Goal: Task Accomplishment & Management: Manage account settings

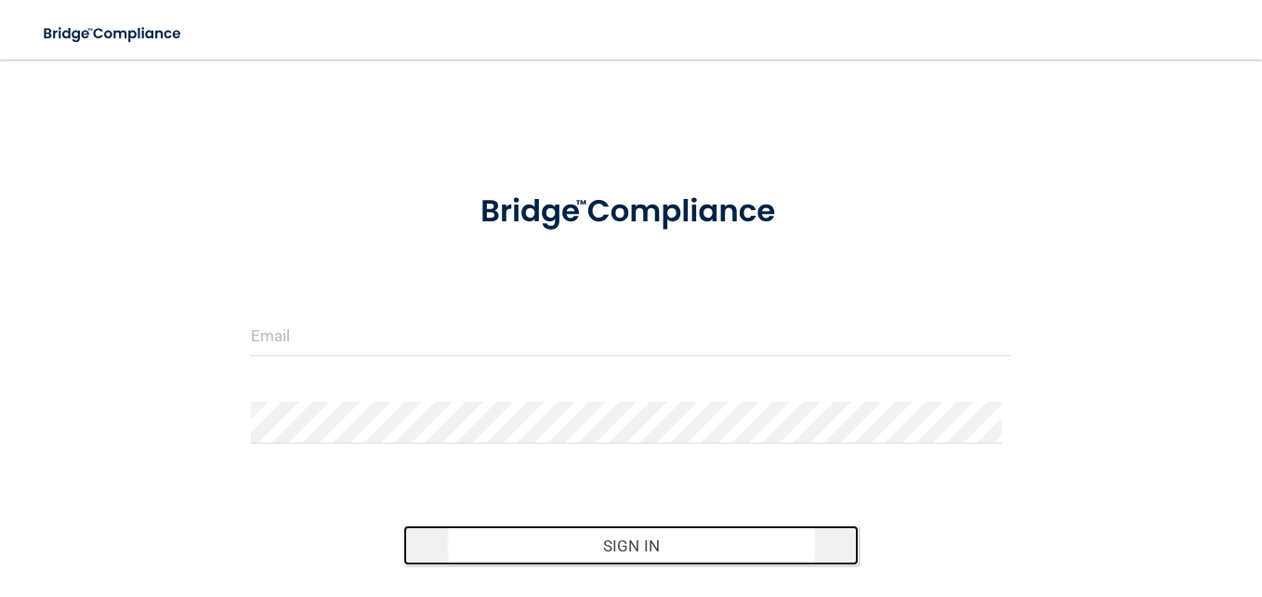
click at [619, 534] on button "Sign In" at bounding box center [631, 545] width 456 height 41
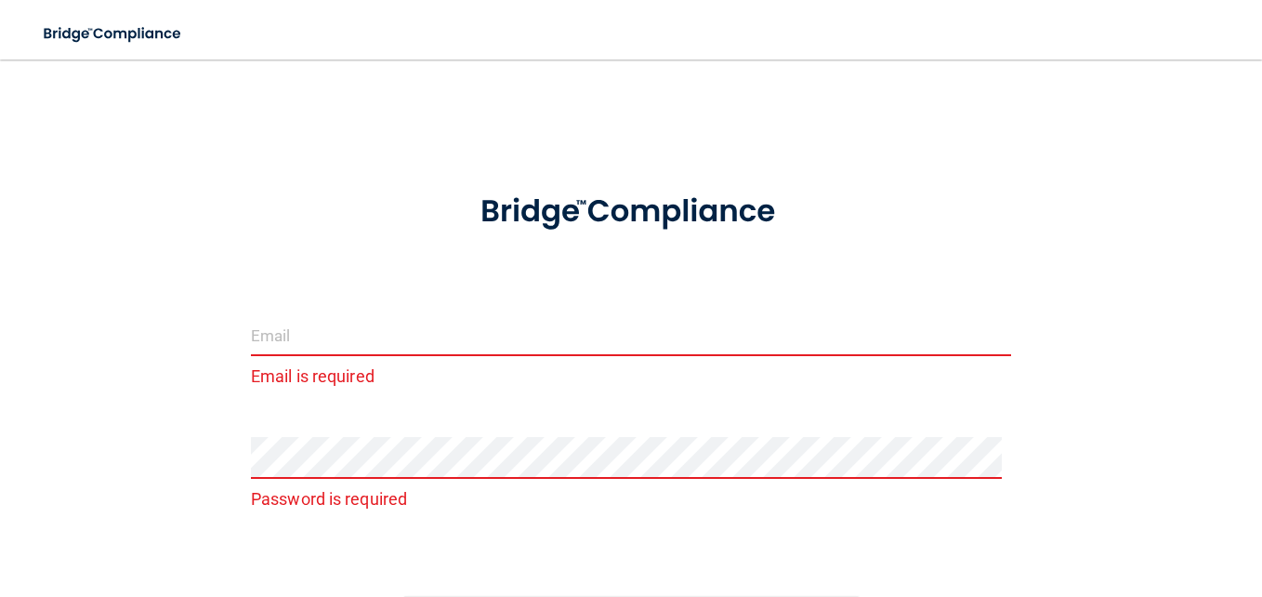
click at [385, 328] on input "email" at bounding box center [631, 335] width 760 height 42
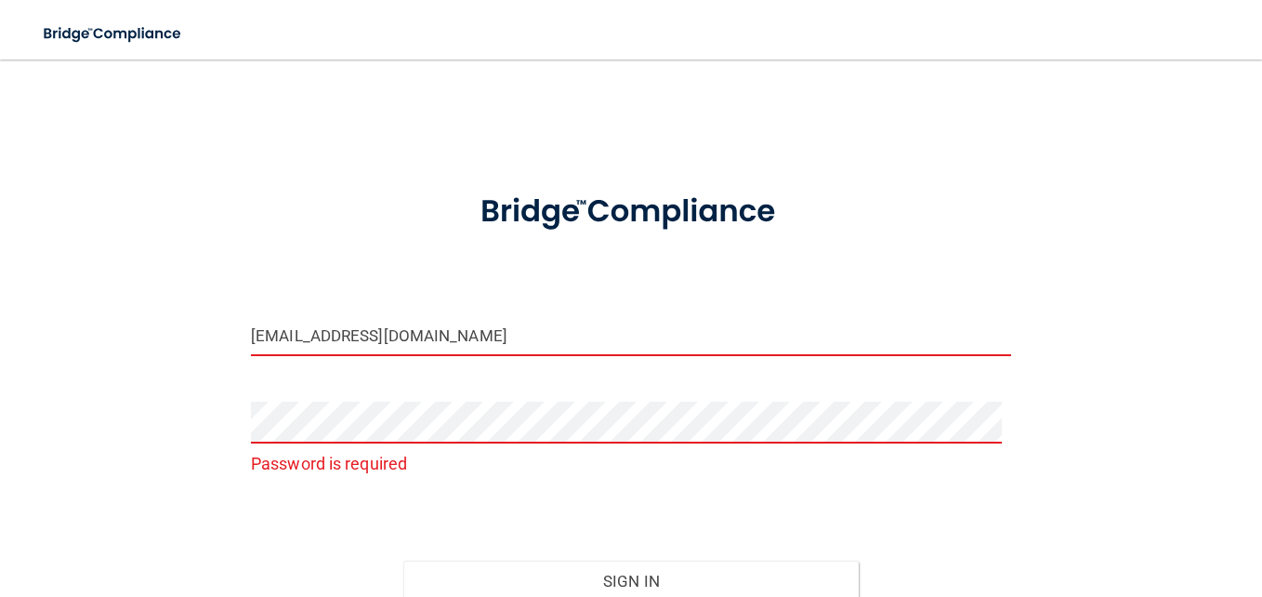
type input "[EMAIL_ADDRESS][DOMAIN_NAME]"
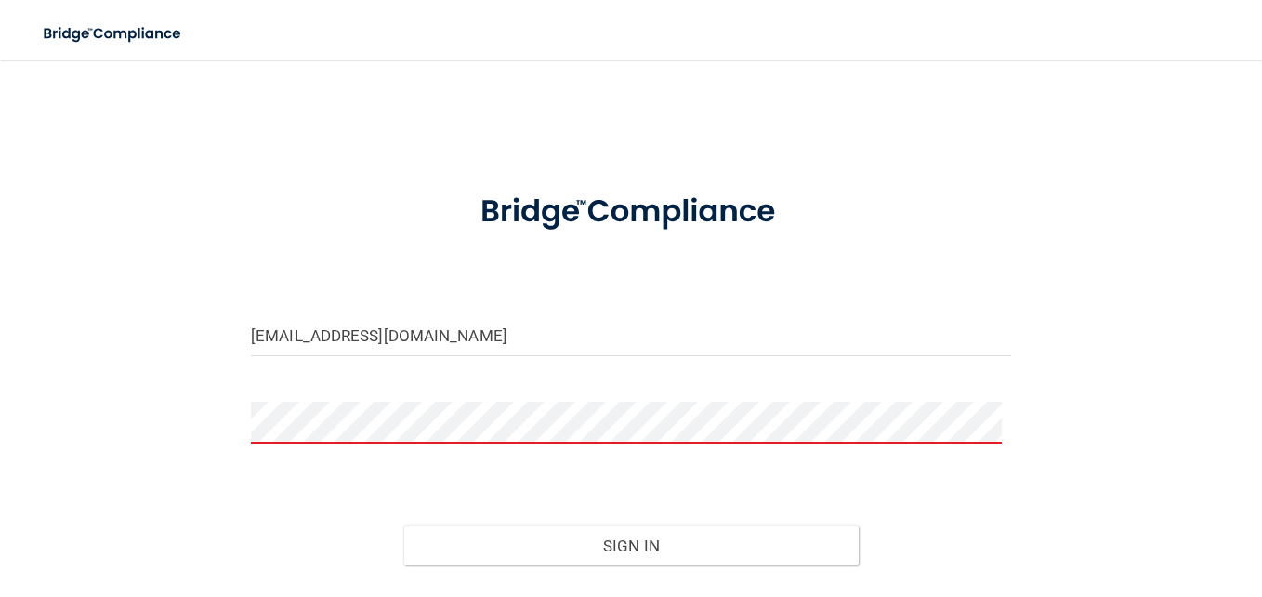
click at [403, 525] on button "Sign In" at bounding box center [631, 545] width 456 height 41
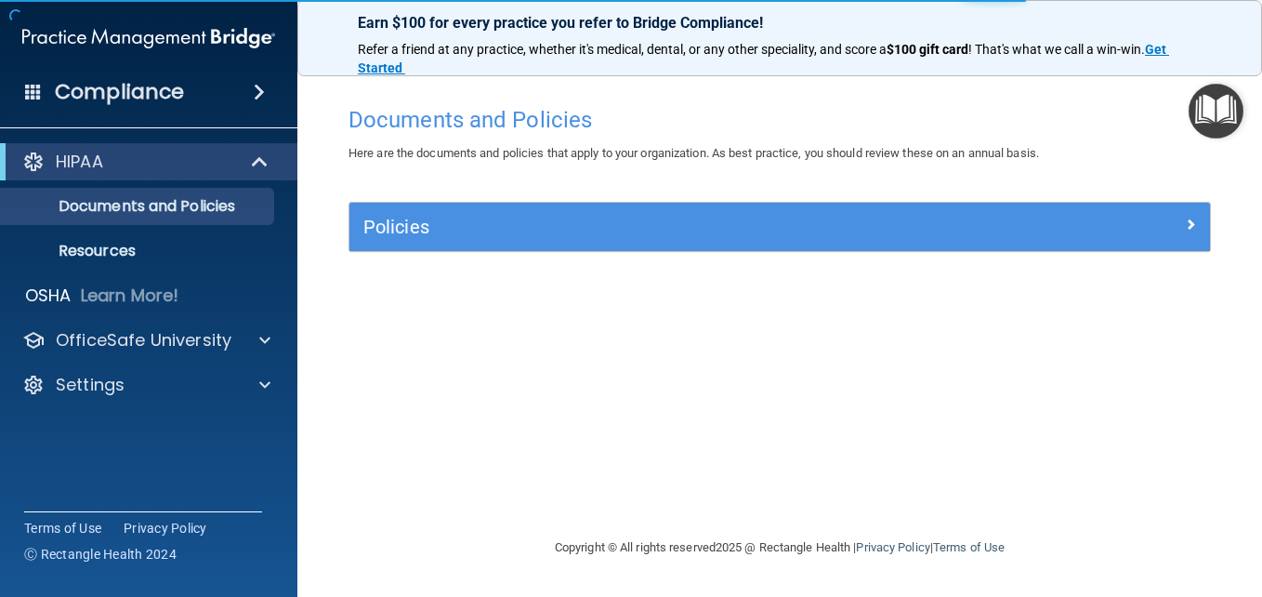
click at [639, 414] on div "Documents and Policies Here are the documents and policies that apply to your o…" at bounding box center [780, 317] width 891 height 440
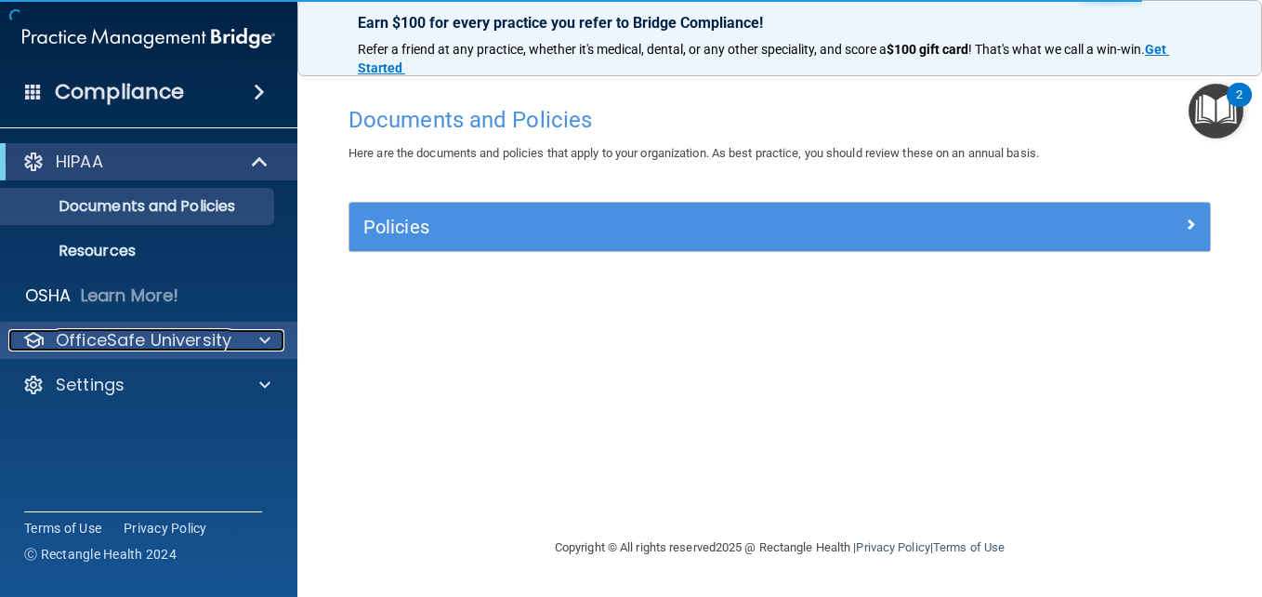
click at [267, 341] on span at bounding box center [264, 340] width 11 height 22
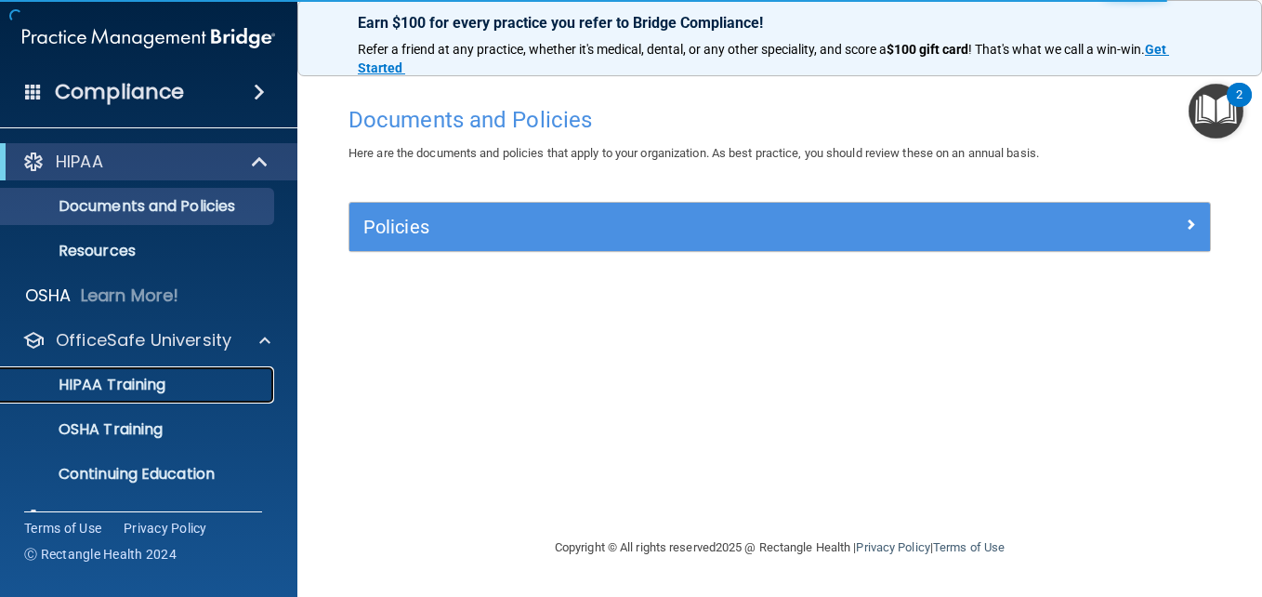
click at [112, 377] on p "HIPAA Training" at bounding box center [88, 385] width 153 height 19
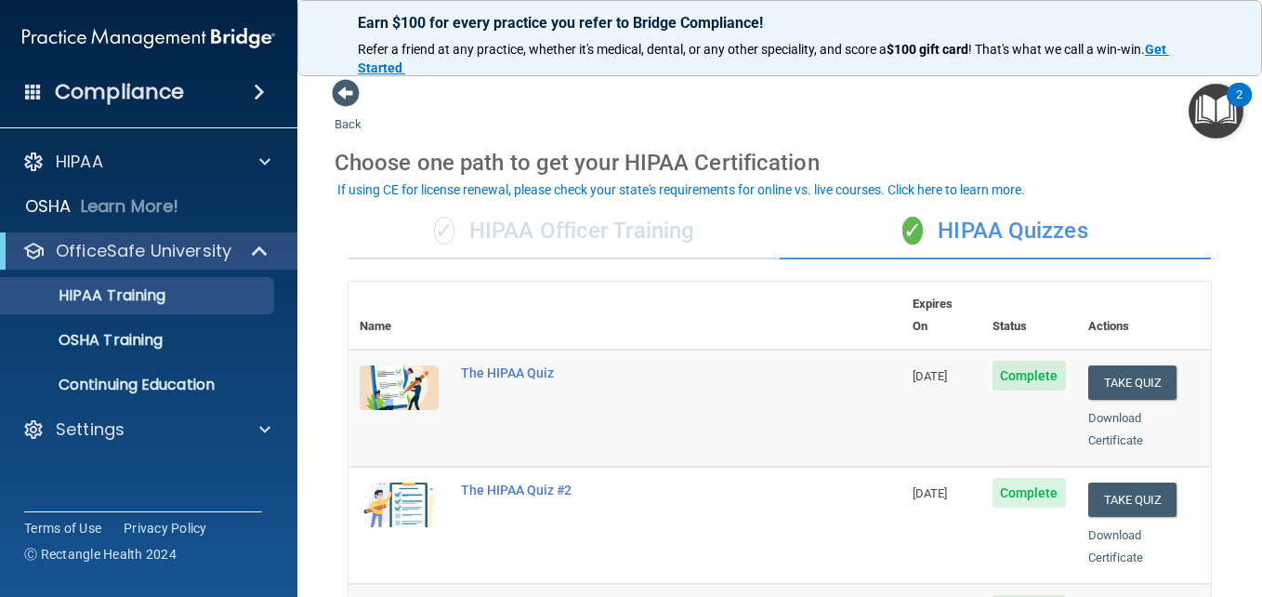
click at [254, 89] on span at bounding box center [259, 92] width 11 height 22
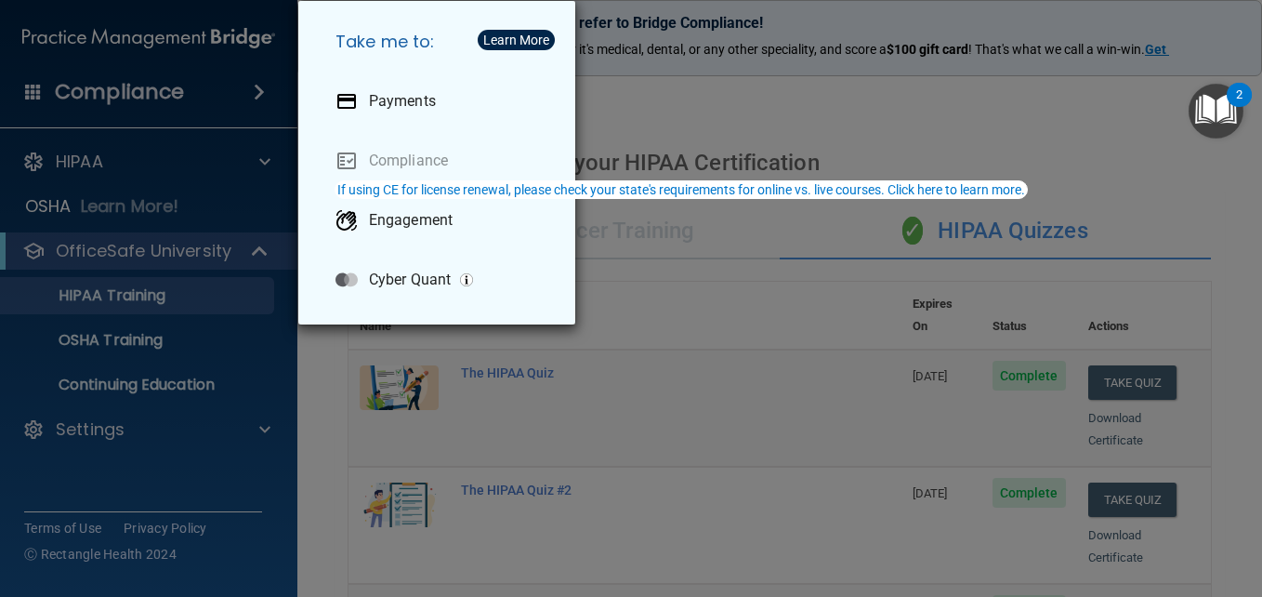
click at [688, 1] on div "Take me to: Payments Compliance Engagement Cyber Quant" at bounding box center [631, 298] width 1262 height 597
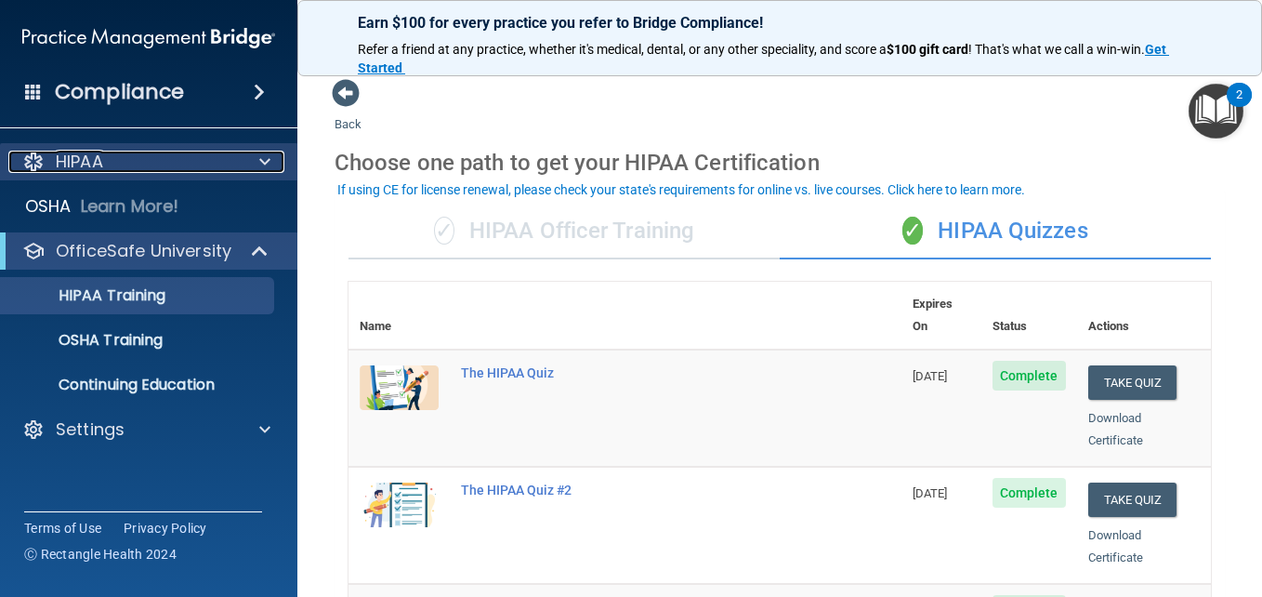
click at [269, 156] on span at bounding box center [264, 162] width 11 height 22
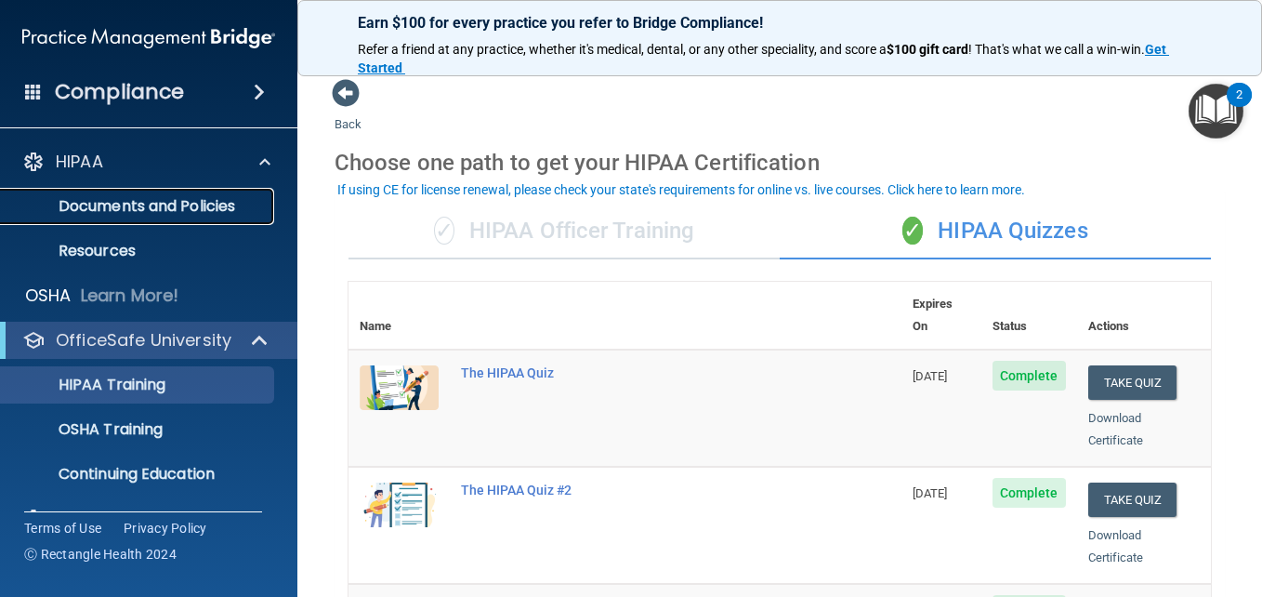
click at [162, 212] on p "Documents and Policies" at bounding box center [139, 206] width 254 height 19
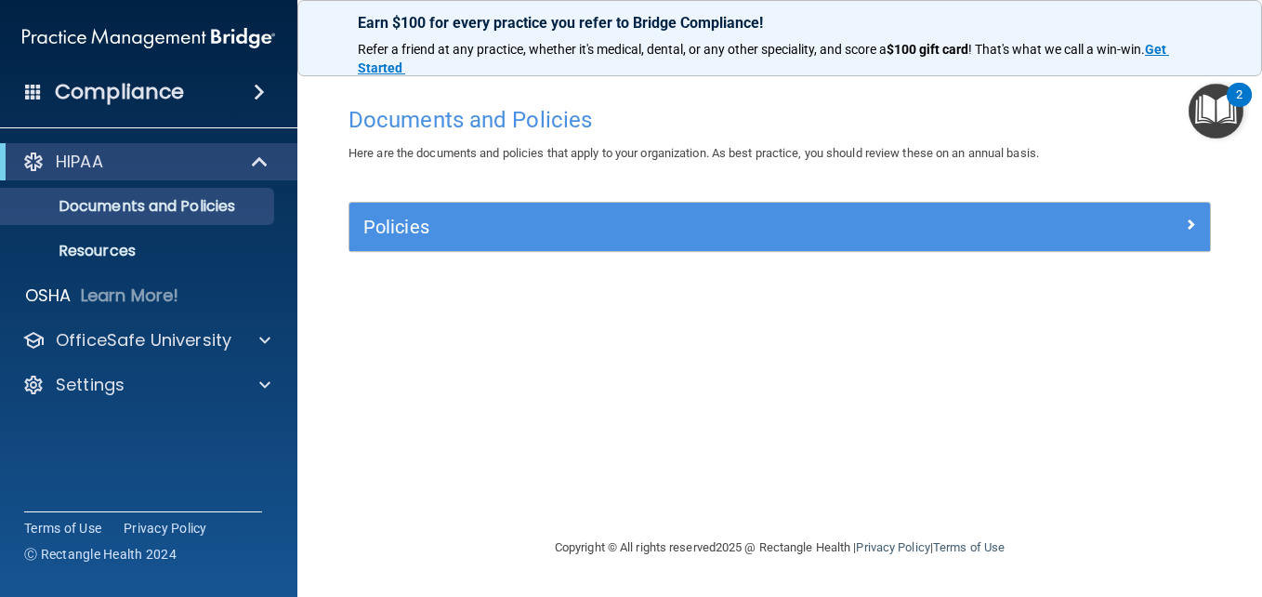
click at [111, 40] on img at bounding box center [148, 38] width 253 height 37
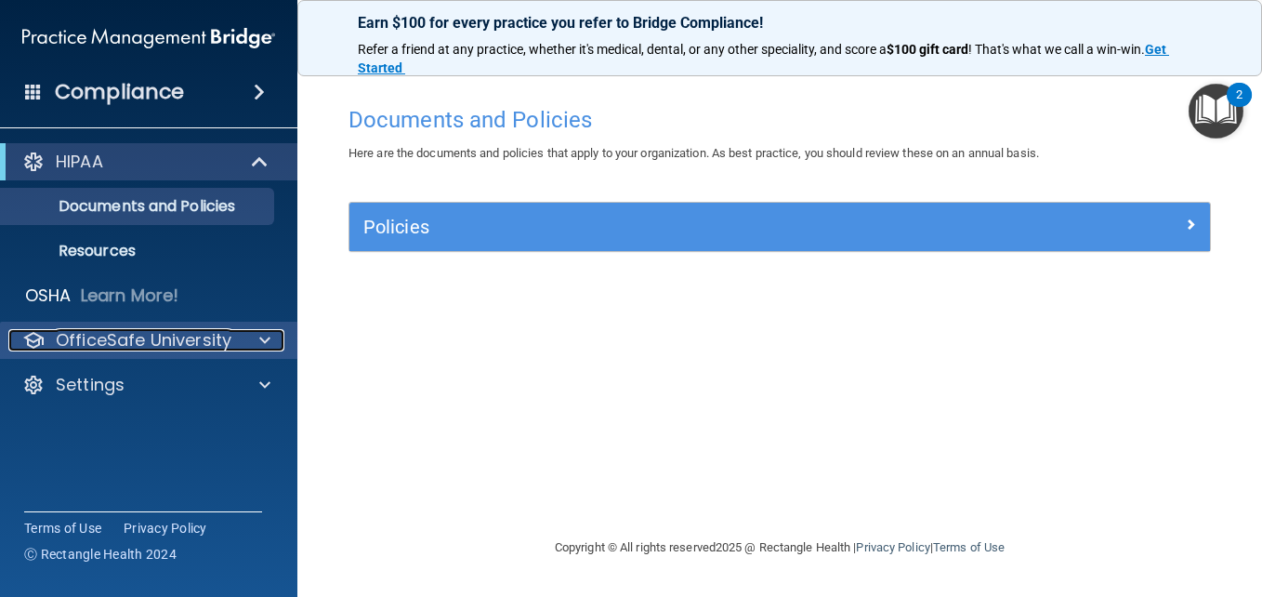
click at [156, 330] on p "OfficeSafe University" at bounding box center [144, 340] width 176 height 22
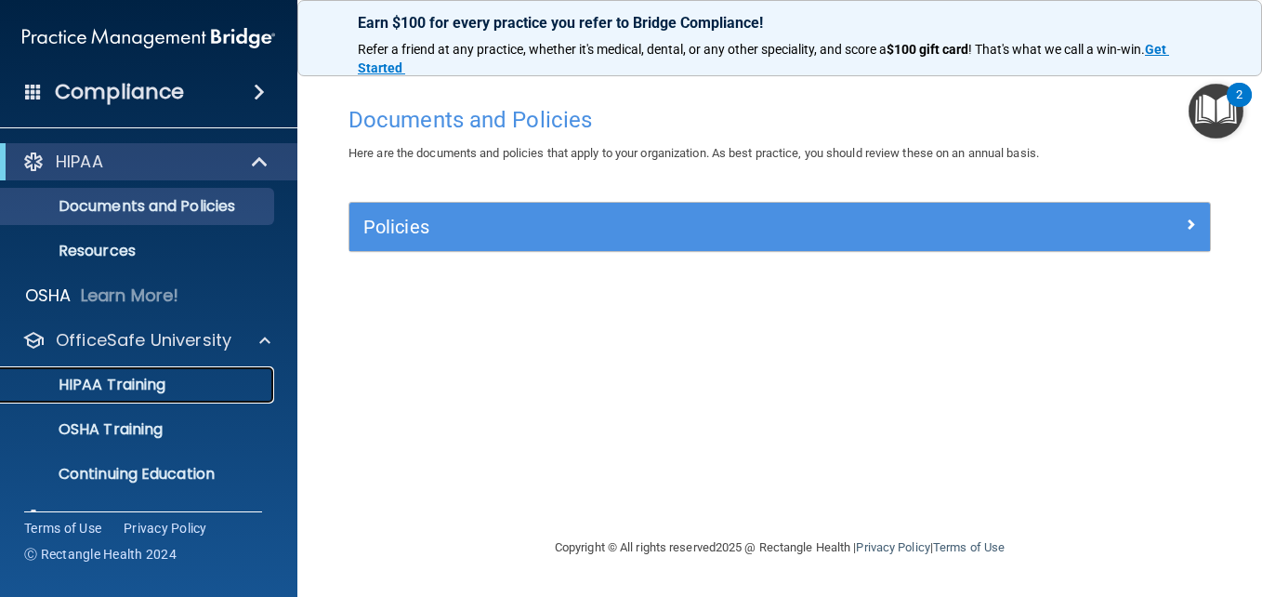
click at [111, 388] on p "HIPAA Training" at bounding box center [88, 385] width 153 height 19
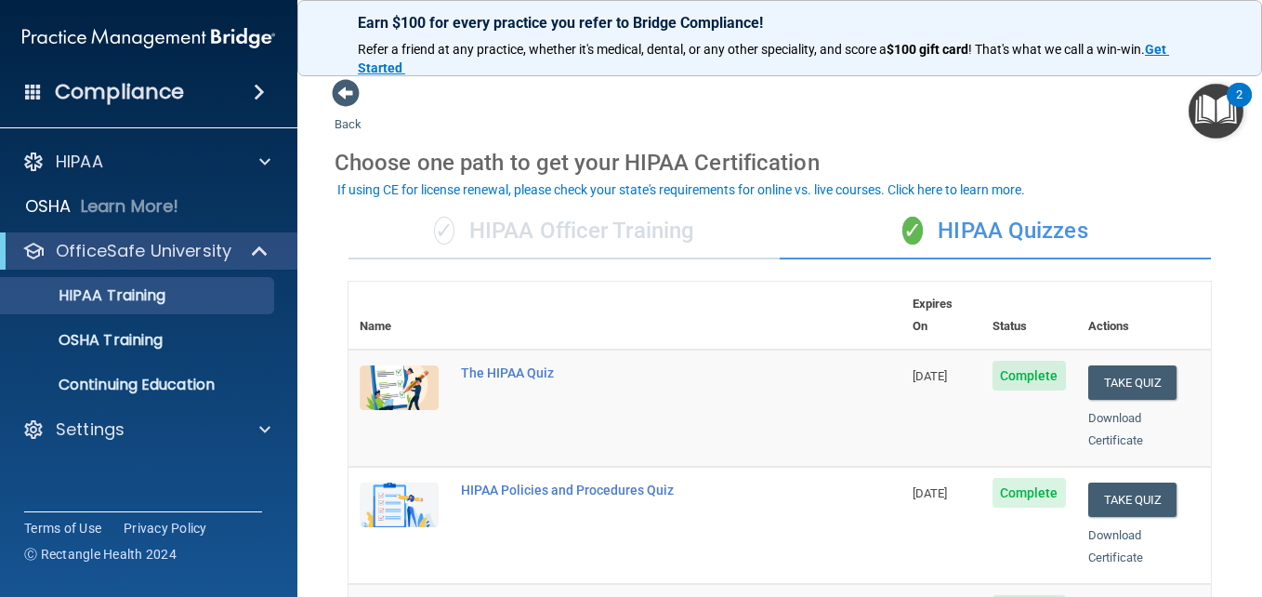
click at [473, 213] on div "✓ HIPAA Officer Training" at bounding box center [564, 232] width 431 height 56
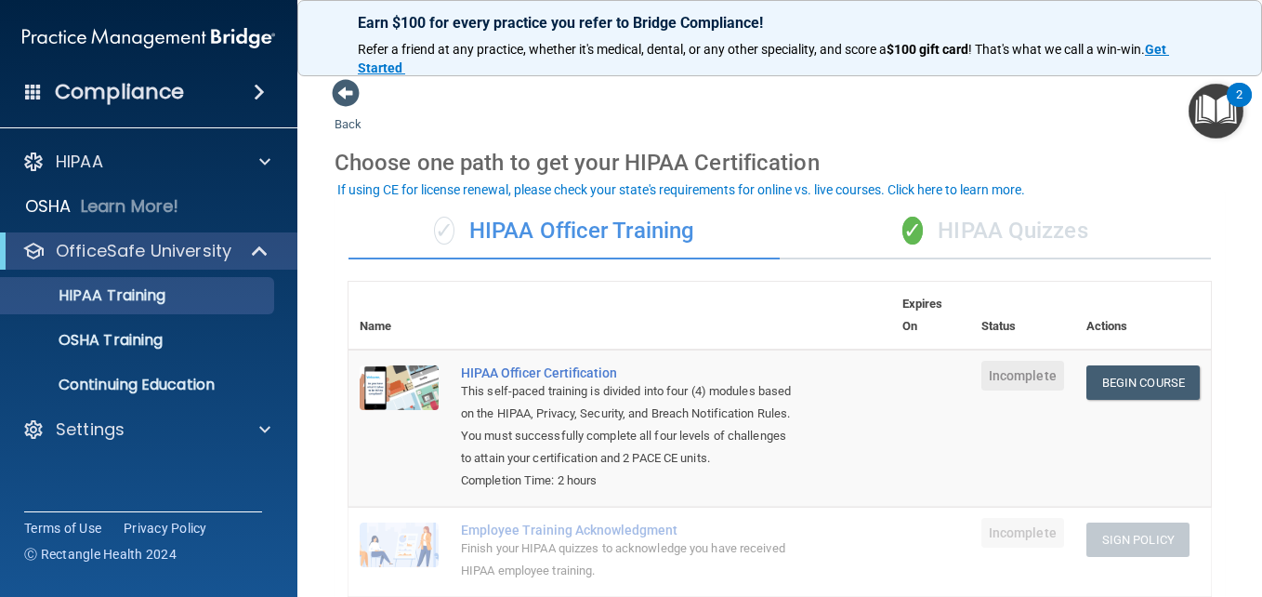
drag, startPoint x: 497, startPoint y: 237, endPoint x: 523, endPoint y: 241, distance: 26.3
click at [499, 237] on div "✓ HIPAA Officer Training" at bounding box center [564, 232] width 431 height 56
click at [684, 219] on div "✓ HIPAA Officer Training" at bounding box center [564, 232] width 431 height 56
drag, startPoint x: 684, startPoint y: 219, endPoint x: 943, endPoint y: 231, distance: 259.6
click at [942, 230] on div "✓ HIPAA Quizzes" at bounding box center [995, 232] width 431 height 56
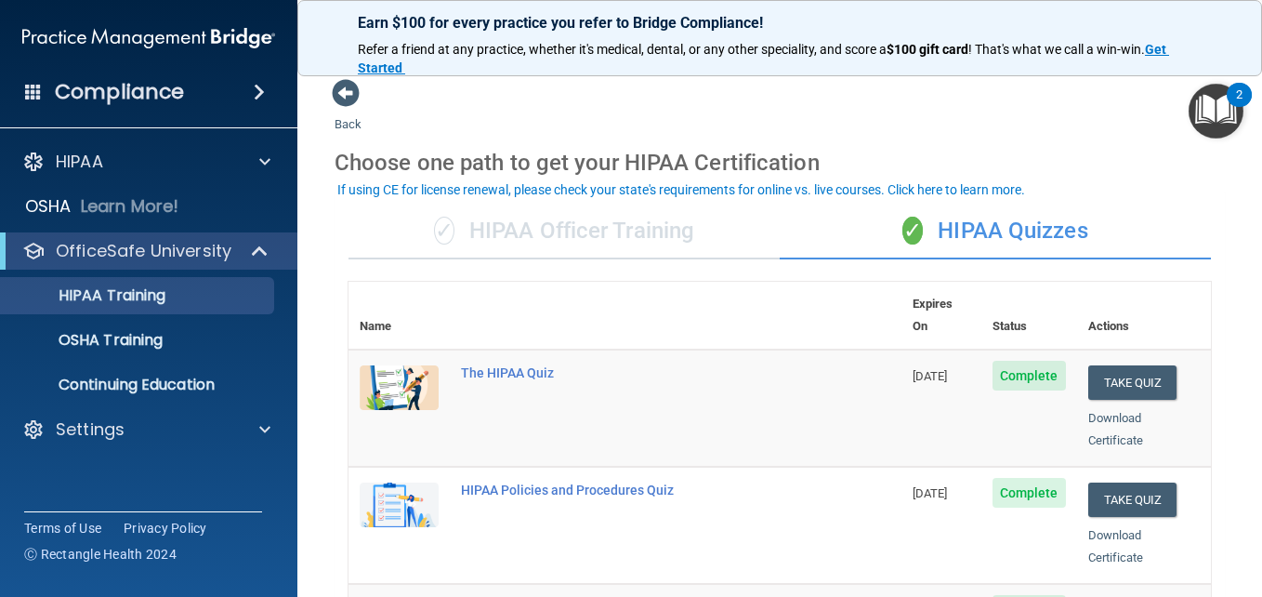
click at [141, 63] on div "Compliance" at bounding box center [149, 56] width 260 height 112
click at [165, 41] on img at bounding box center [148, 38] width 253 height 37
click at [165, 91] on h4 "Compliance" at bounding box center [119, 92] width 129 height 26
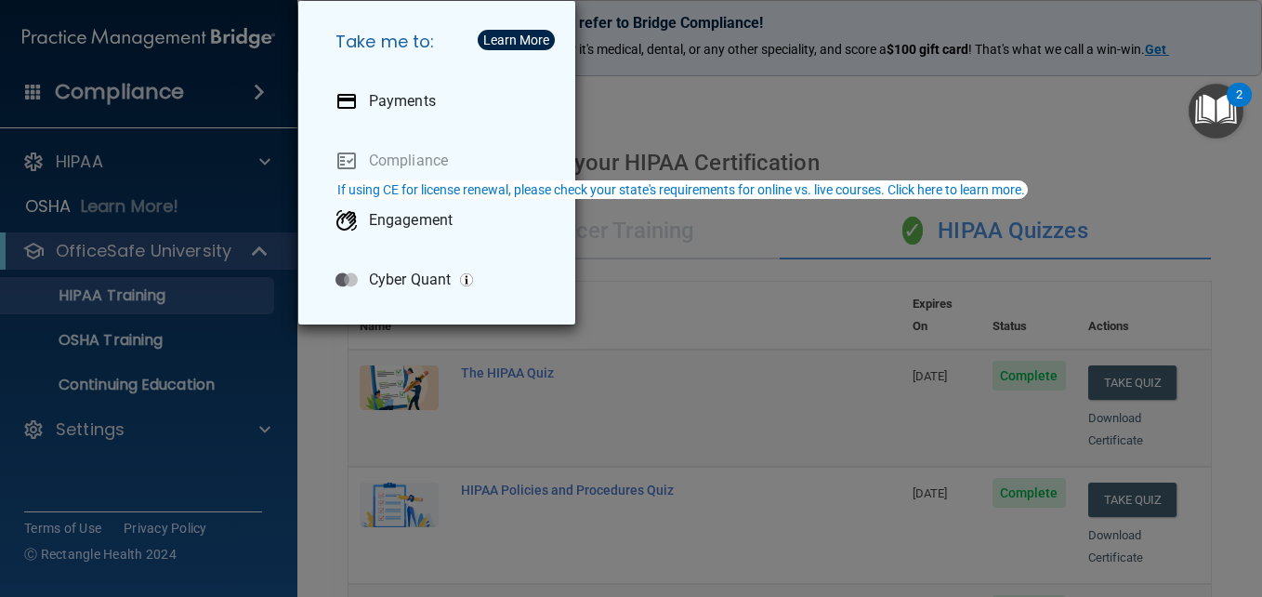
click at [805, 111] on div "Take me to: Payments Compliance Engagement Cyber Quant" at bounding box center [631, 298] width 1262 height 597
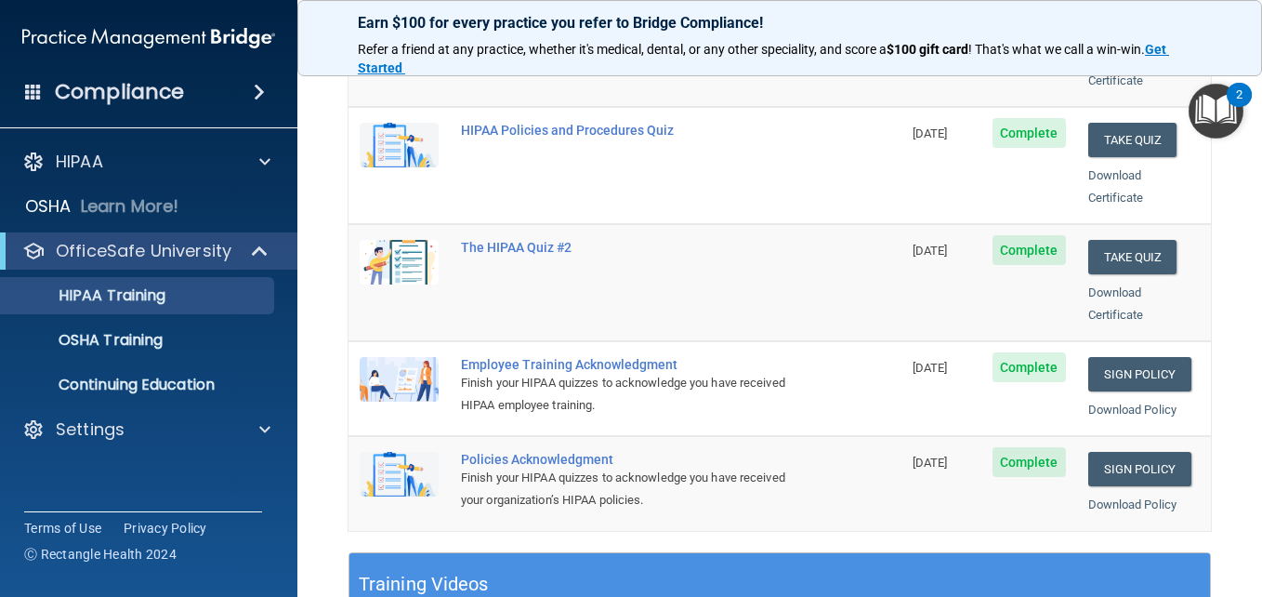
scroll to position [558, 0]
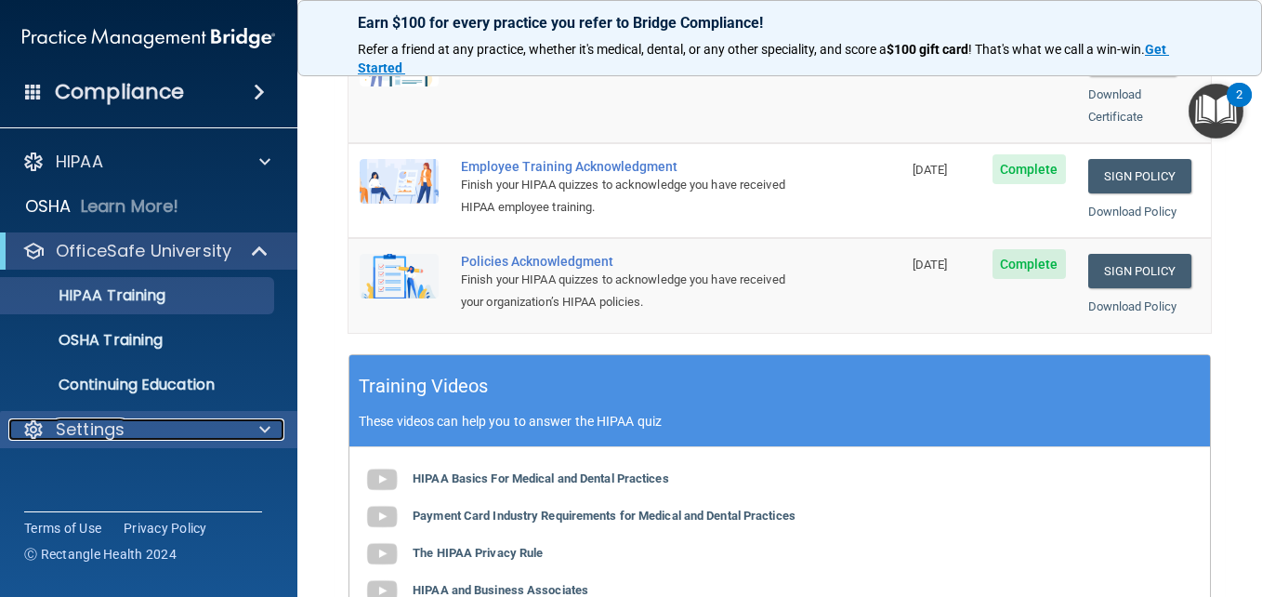
click at [267, 435] on span at bounding box center [264, 429] width 11 height 22
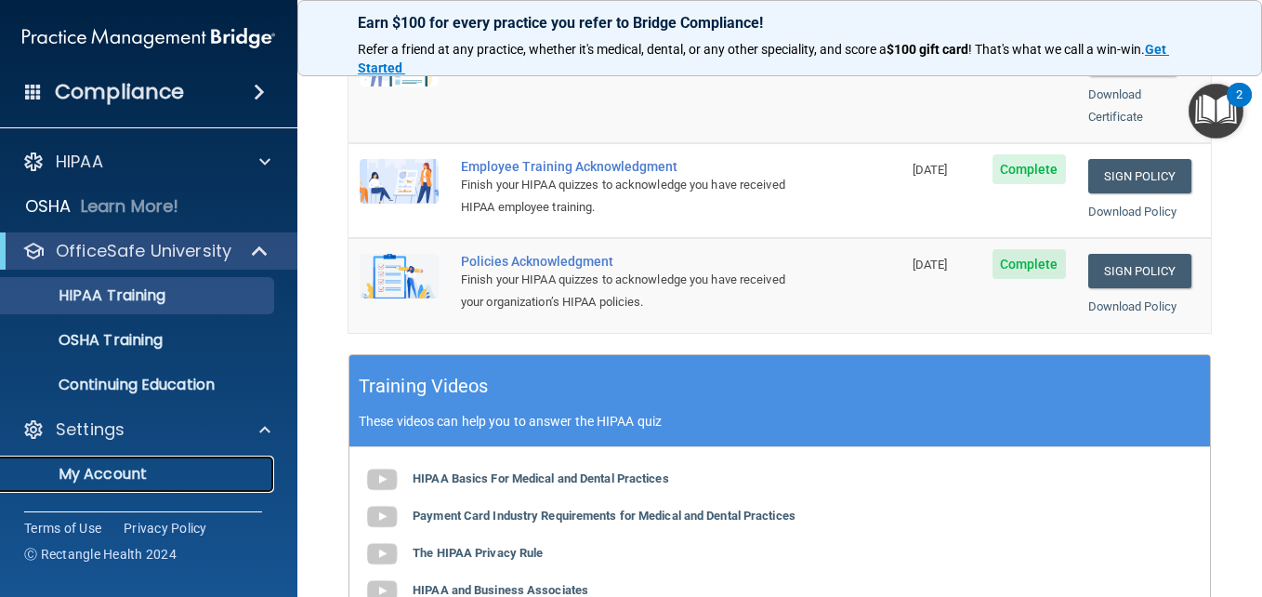
click at [121, 478] on p "My Account" at bounding box center [139, 474] width 254 height 19
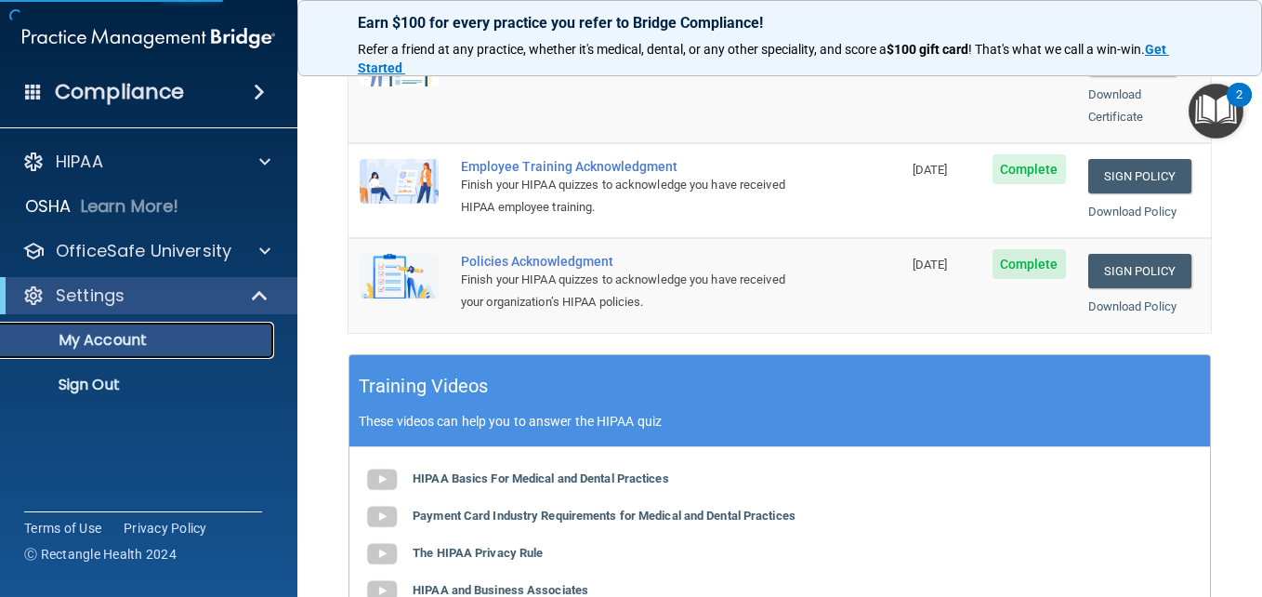
click at [110, 333] on p "My Account" at bounding box center [139, 340] width 254 height 19
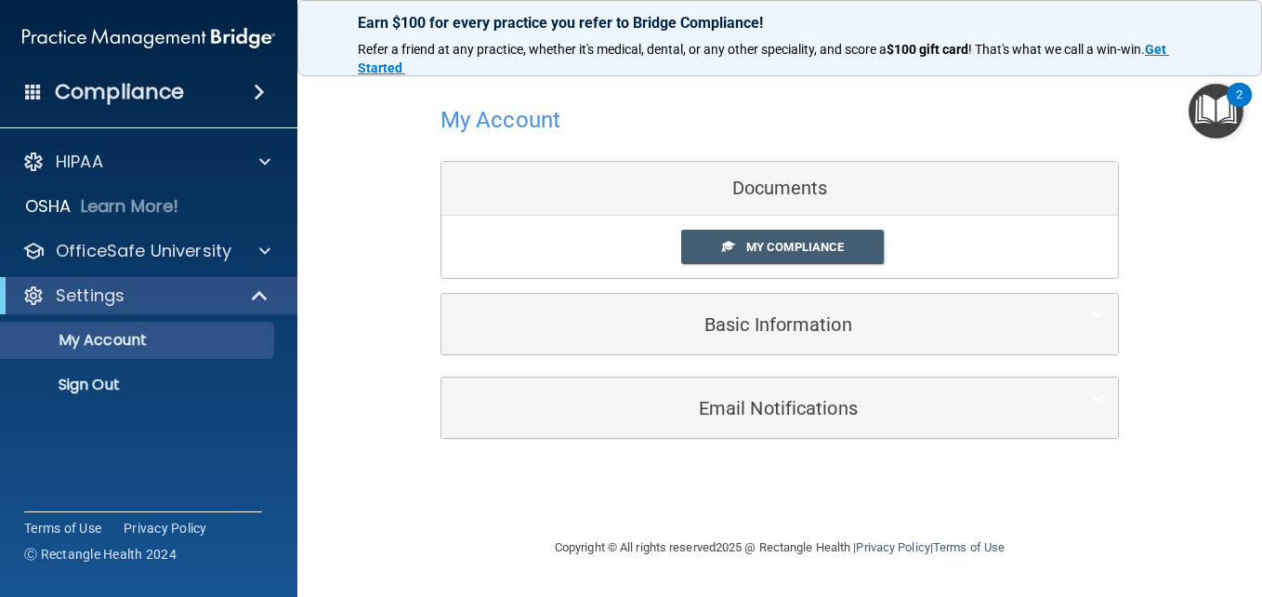
click at [1166, 229] on div "My Account Documents My Compliance My Compliance My BAA Basic Information Full …" at bounding box center [780, 269] width 891 height 382
click at [801, 244] on span "My Compliance" at bounding box center [795, 247] width 98 height 14
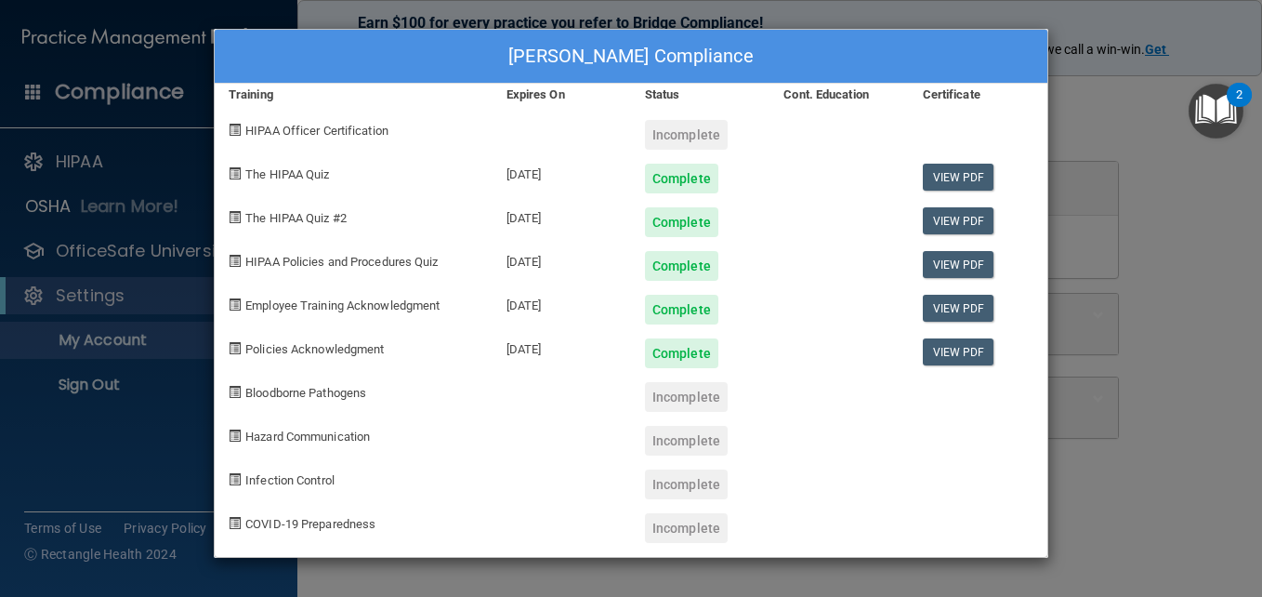
click at [1174, 303] on div "Heather Plueger's Compliance Training Expires On Status Cont. Education Certifi…" at bounding box center [631, 298] width 1262 height 597
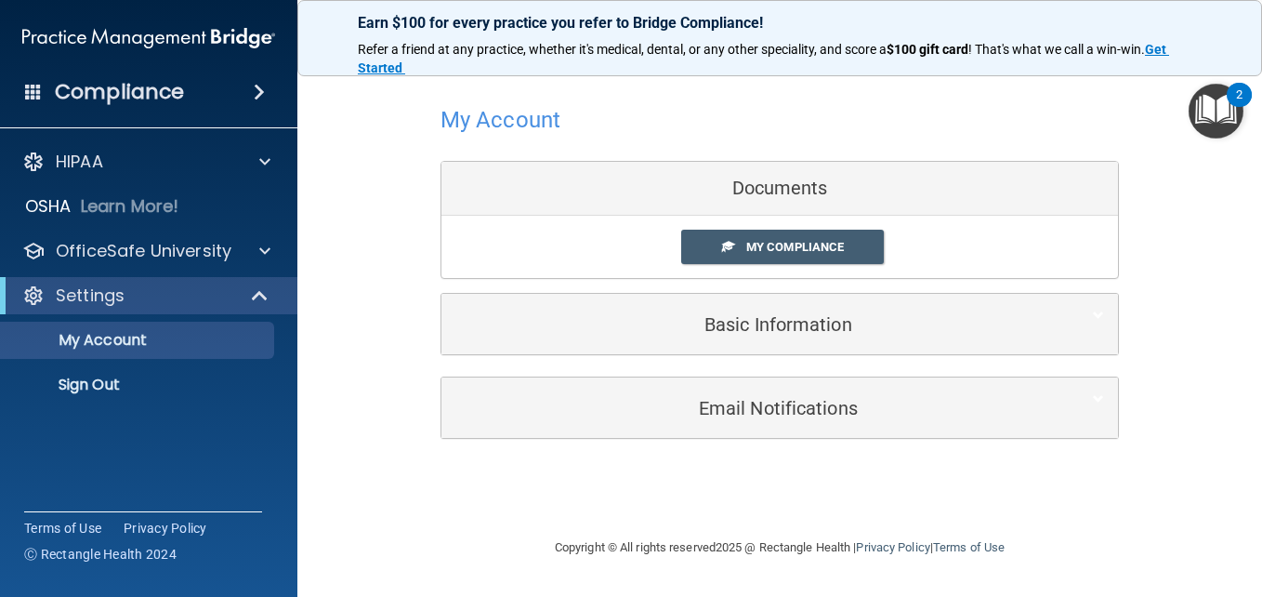
click at [1169, 223] on div "My Account Documents My Compliance My Compliance My BAA Basic Information Full …" at bounding box center [780, 269] width 891 height 382
click at [1181, 199] on div "My Account Documents My Compliance My Compliance My BAA Basic Information Full …" at bounding box center [780, 269] width 891 height 382
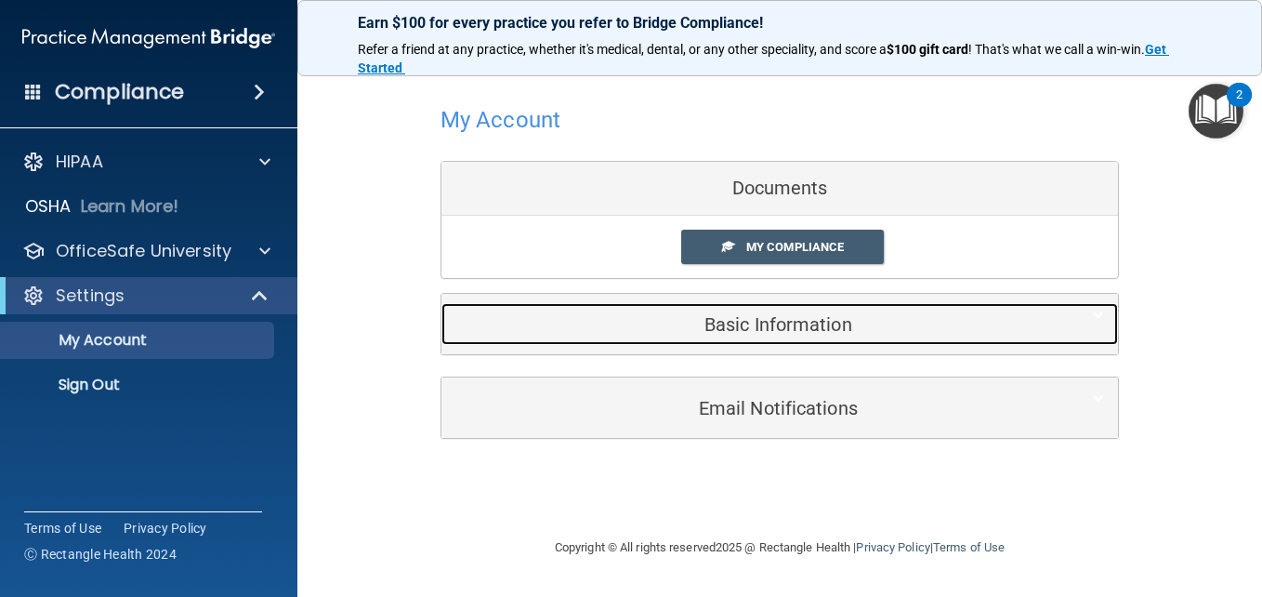
click at [795, 322] on h5 "Basic Information" at bounding box center [751, 324] width 592 height 20
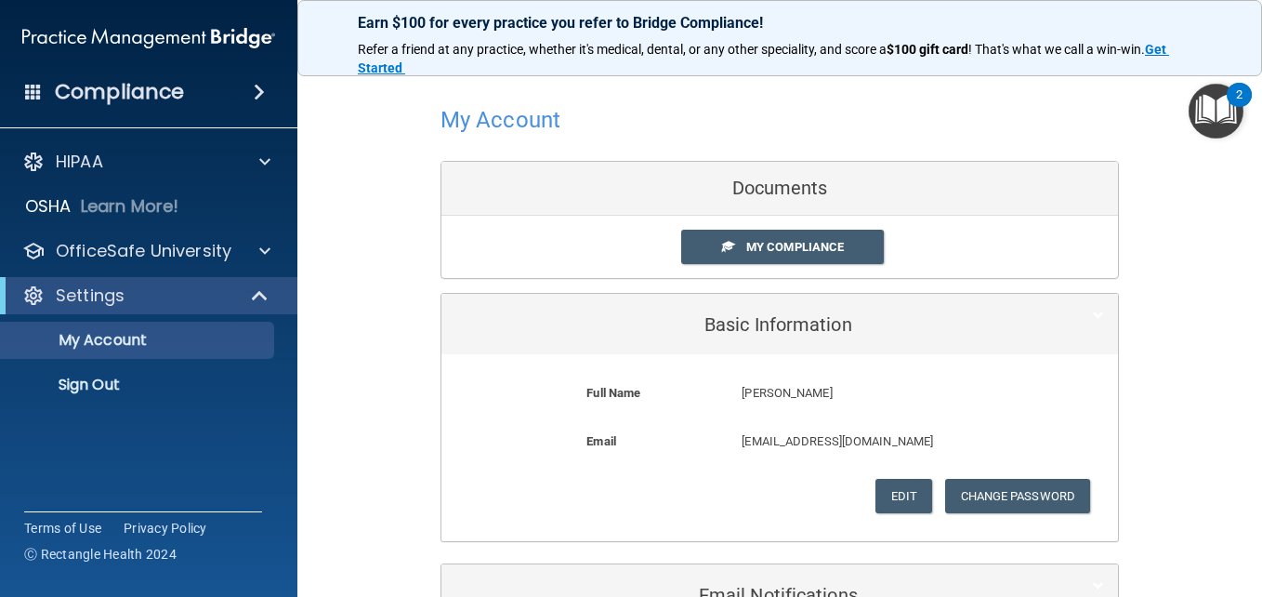
click at [1119, 305] on div "My Account Documents My Compliance My Compliance My BAA Basic Information Full …" at bounding box center [780, 362] width 891 height 569
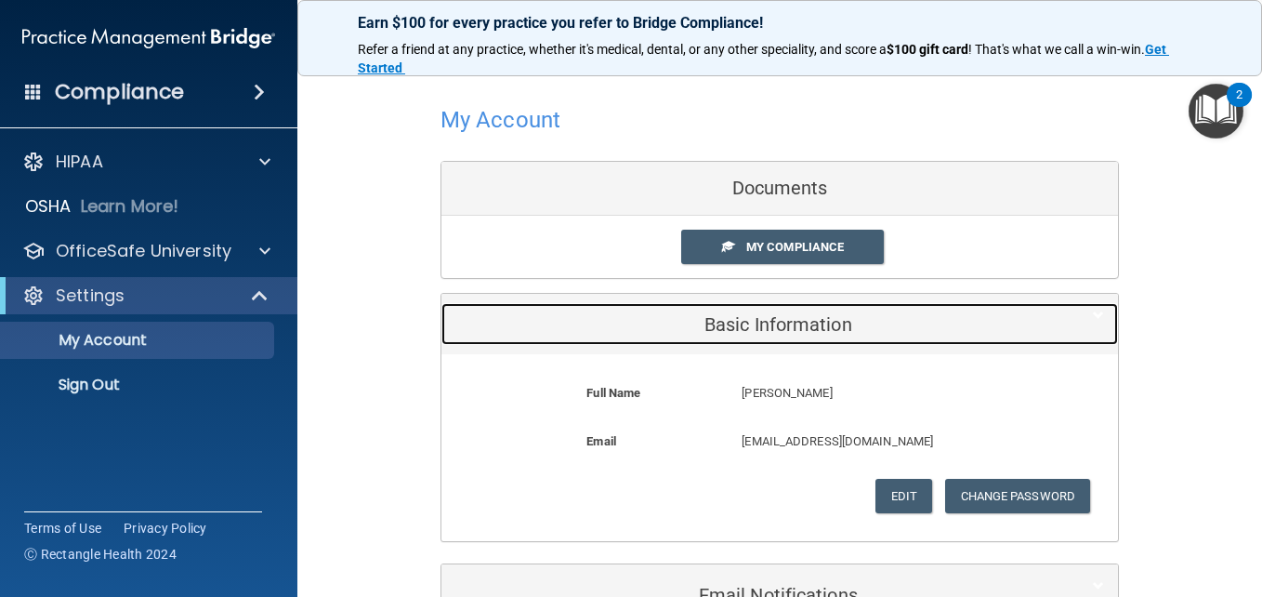
click at [744, 334] on h5 "Basic Information" at bounding box center [751, 324] width 592 height 20
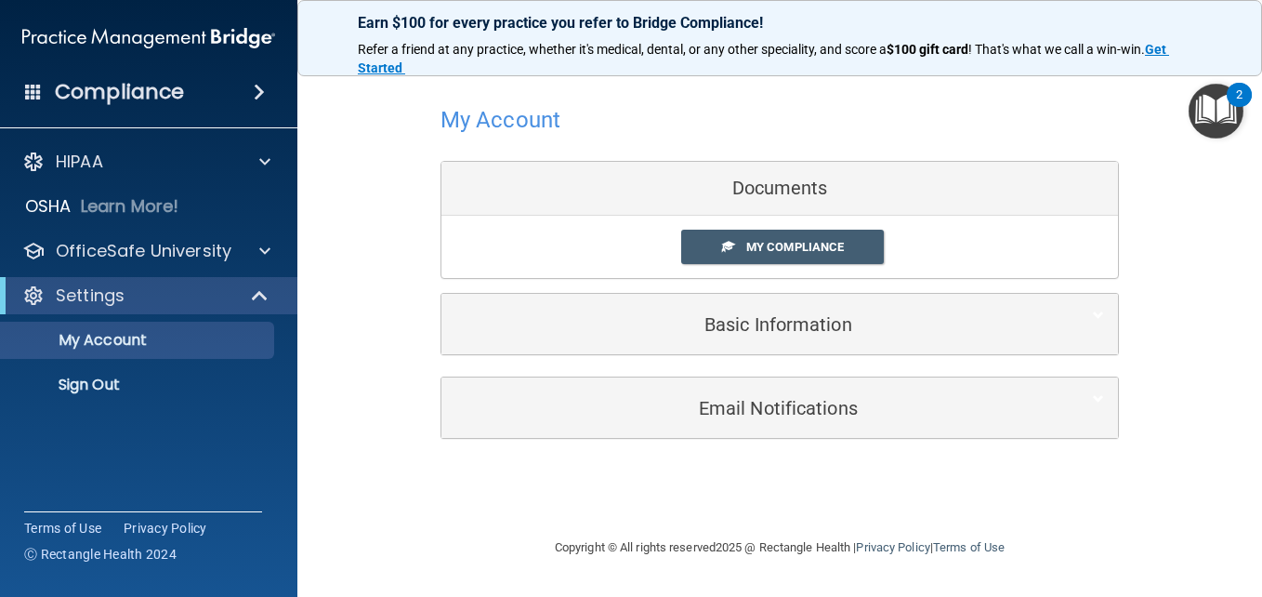
click at [1213, 241] on div "My Account Documents My Compliance My Compliance My BAA Basic Information Full …" at bounding box center [780, 269] width 891 height 382
click at [1178, 188] on div "My Account Documents My Compliance My Compliance My BAA Basic Information Full …" at bounding box center [780, 269] width 891 height 382
click at [1125, 457] on div "My Account Documents My Compliance My Compliance My BAA Basic Information Full …" at bounding box center [780, 269] width 891 height 382
click at [1160, 403] on div "My Account Documents My Compliance My Compliance My BAA Basic Information Full …" at bounding box center [780, 269] width 891 height 382
click at [1159, 400] on div "My Account Documents My Compliance My Compliance My BAA Basic Information Full …" at bounding box center [780, 269] width 891 height 382
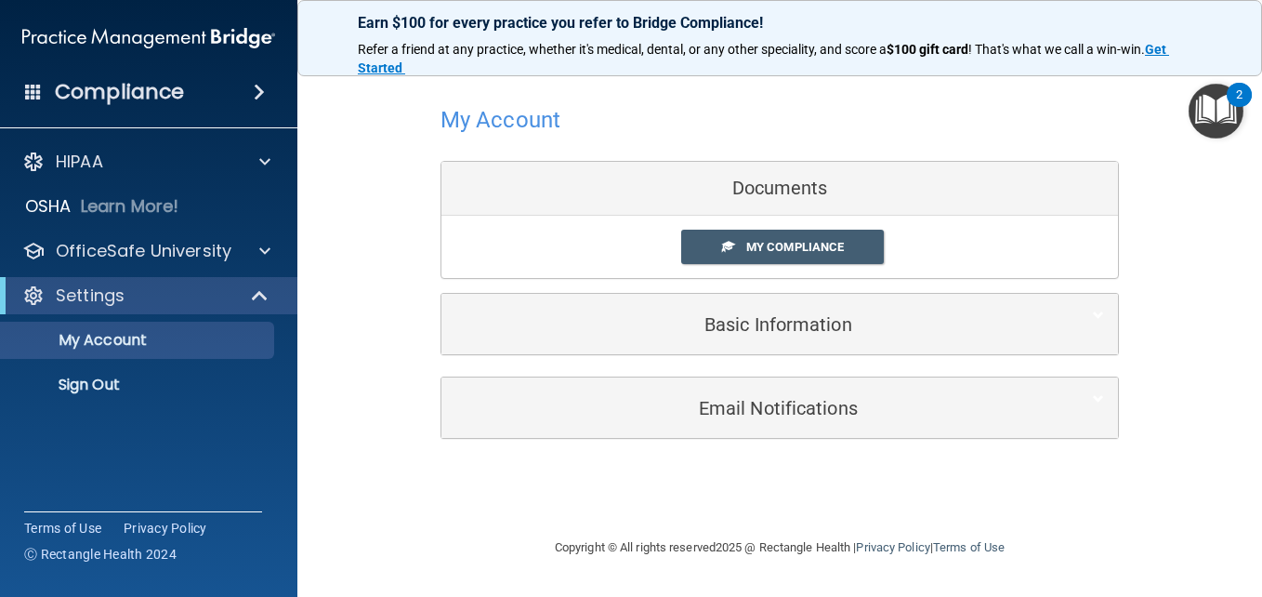
click at [1152, 239] on div "My Account Documents My Compliance My Compliance My BAA Basic Information Full …" at bounding box center [780, 269] width 891 height 382
click at [1149, 201] on div "My Account Documents My Compliance My Compliance My BAA Basic Information Full …" at bounding box center [780, 269] width 891 height 382
click at [691, 125] on div at bounding box center [780, 120] width 679 height 46
click at [508, 113] on h4 "My Account" at bounding box center [501, 120] width 120 height 24
click at [577, 130] on div at bounding box center [780, 120] width 679 height 46
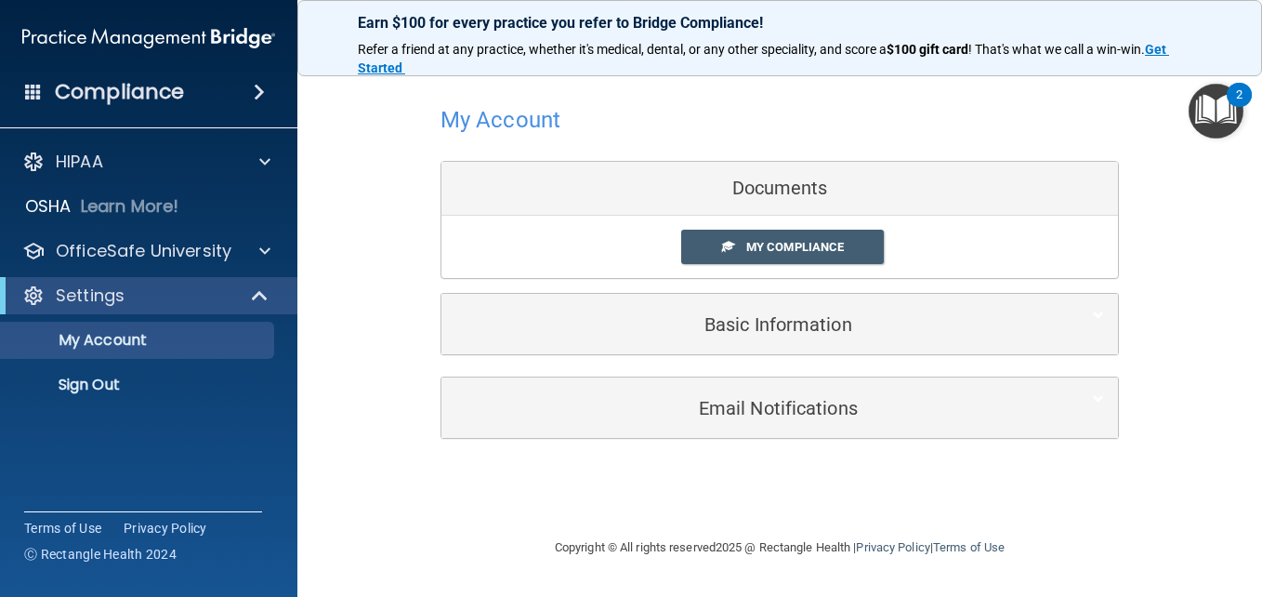
click at [416, 147] on div "My Account Documents My Compliance My Compliance My BAA Basic Information Full …" at bounding box center [780, 269] width 891 height 382
drag, startPoint x: 441, startPoint y: 172, endPoint x: 448, endPoint y: 159, distance: 15.0
click at [442, 168] on div "Documents My Compliance My Compliance My BAA" at bounding box center [780, 220] width 679 height 118
click at [531, 113] on h4 "My Account" at bounding box center [501, 120] width 120 height 24
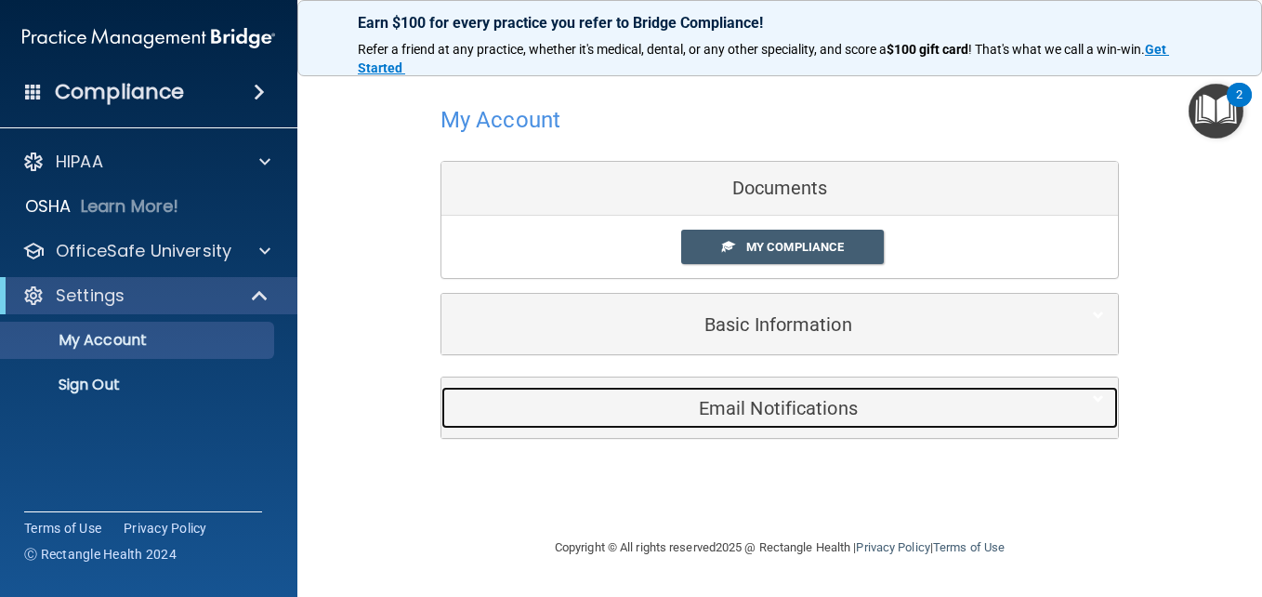
click at [803, 419] on div "Email Notifications" at bounding box center [752, 408] width 620 height 42
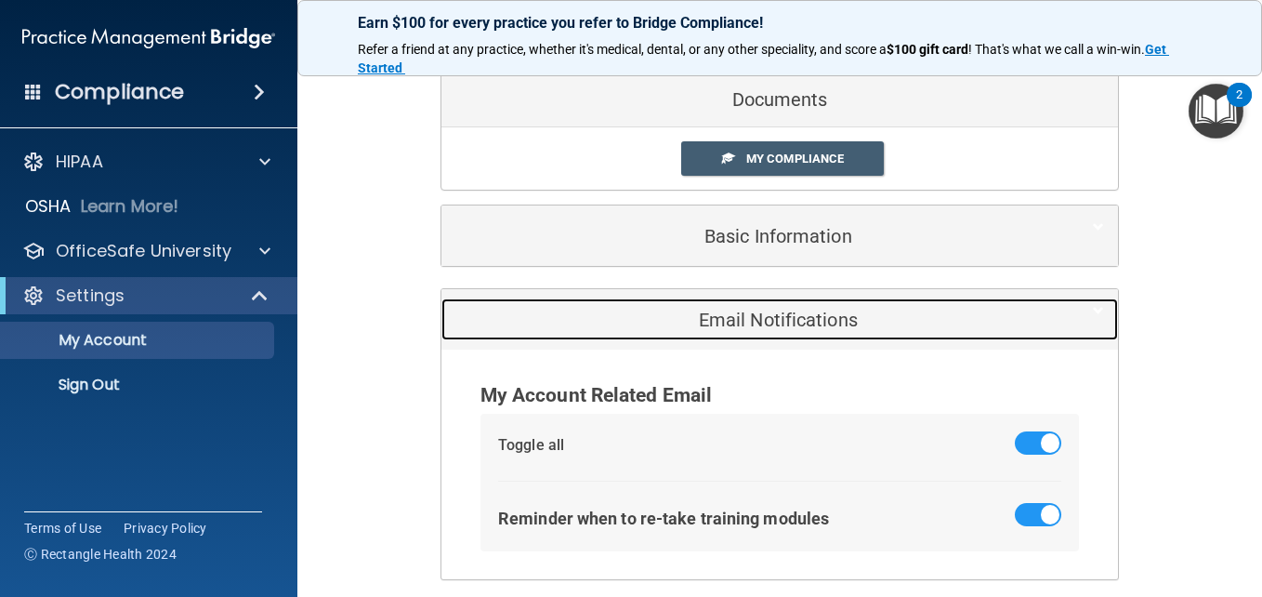
scroll to position [167, 0]
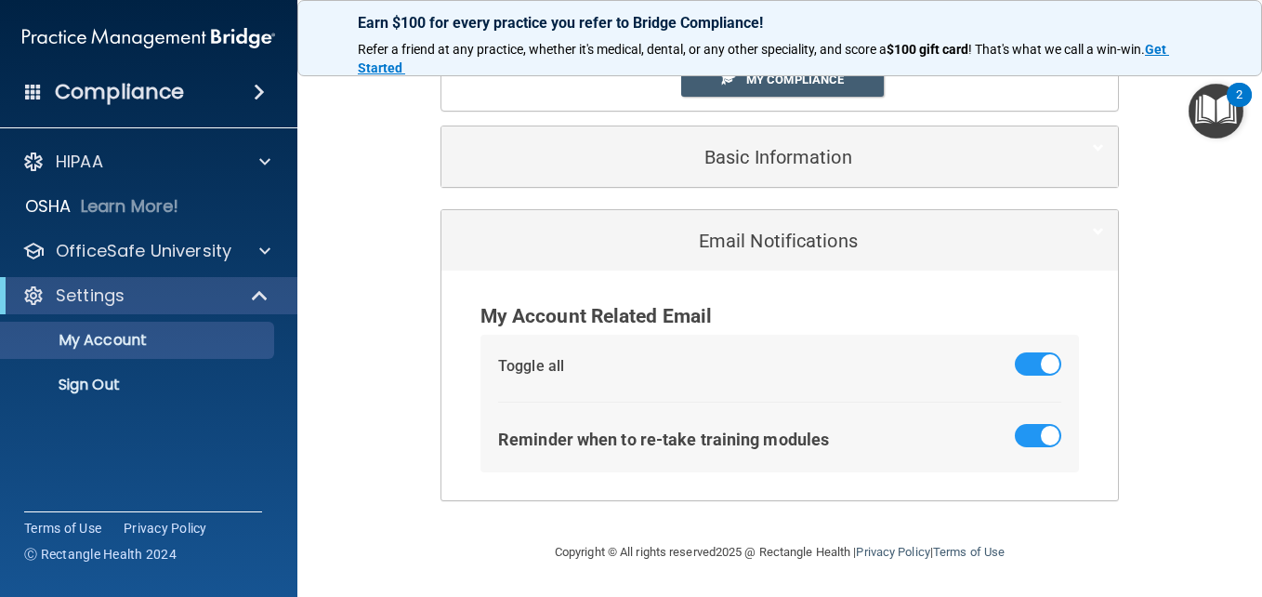
click at [1111, 427] on div "Organization Emails Toggle all Monthly trainings summary Monthly summary email …" at bounding box center [780, 385] width 677 height 230
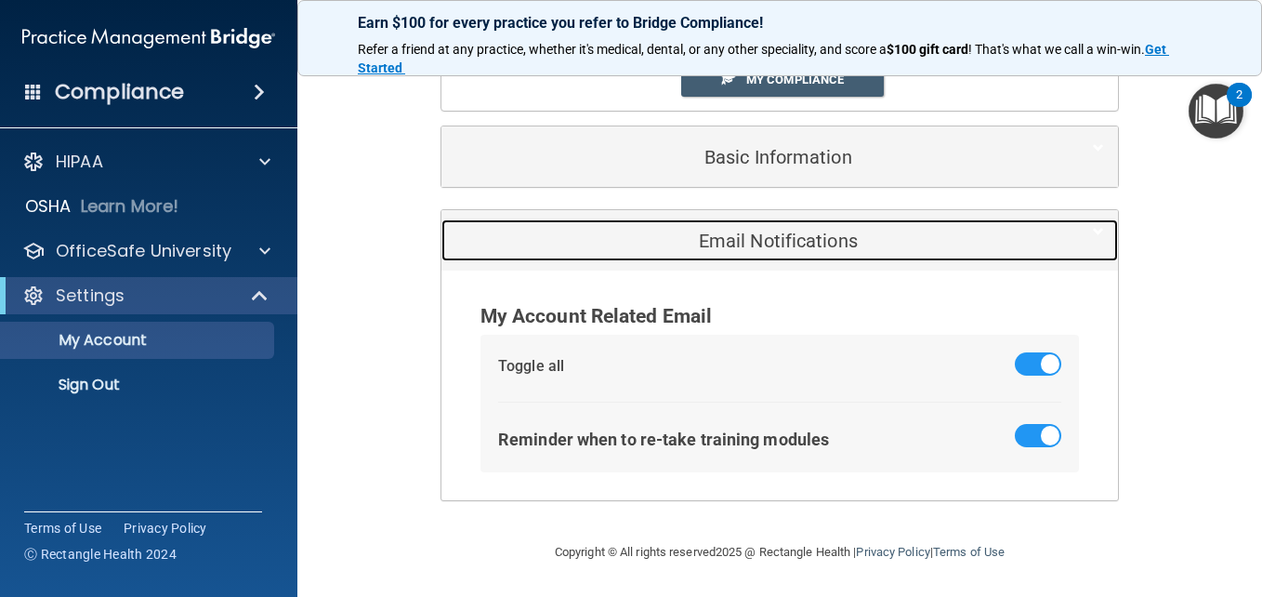
click at [814, 232] on h5 "Email Notifications" at bounding box center [751, 241] width 592 height 20
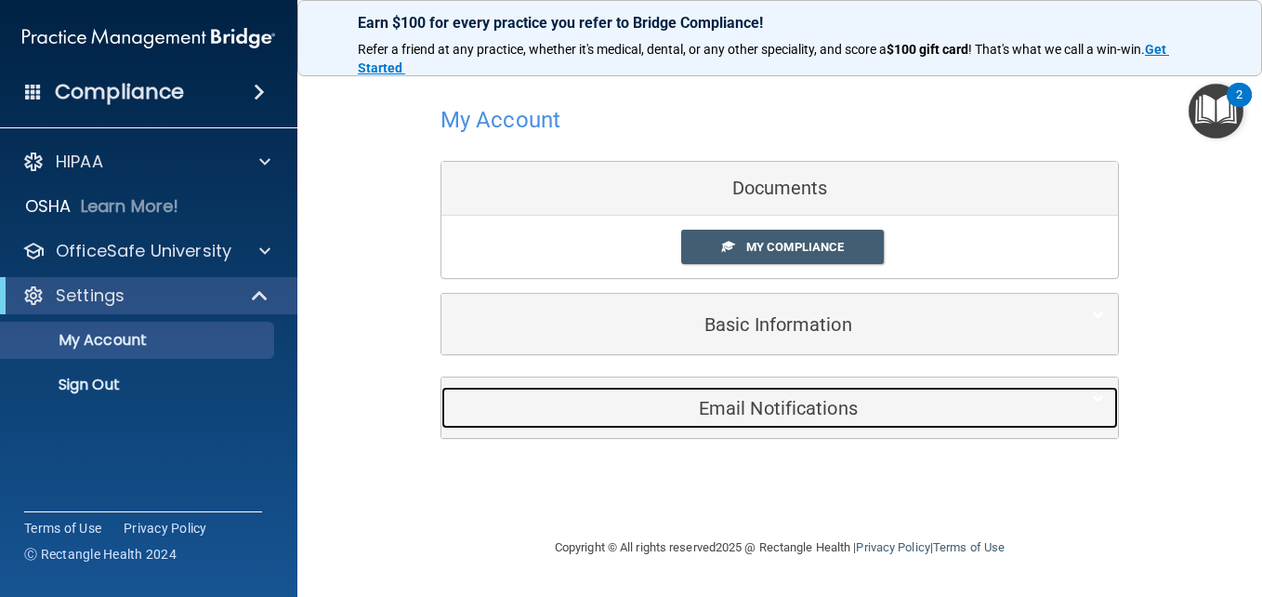
scroll to position [0, 0]
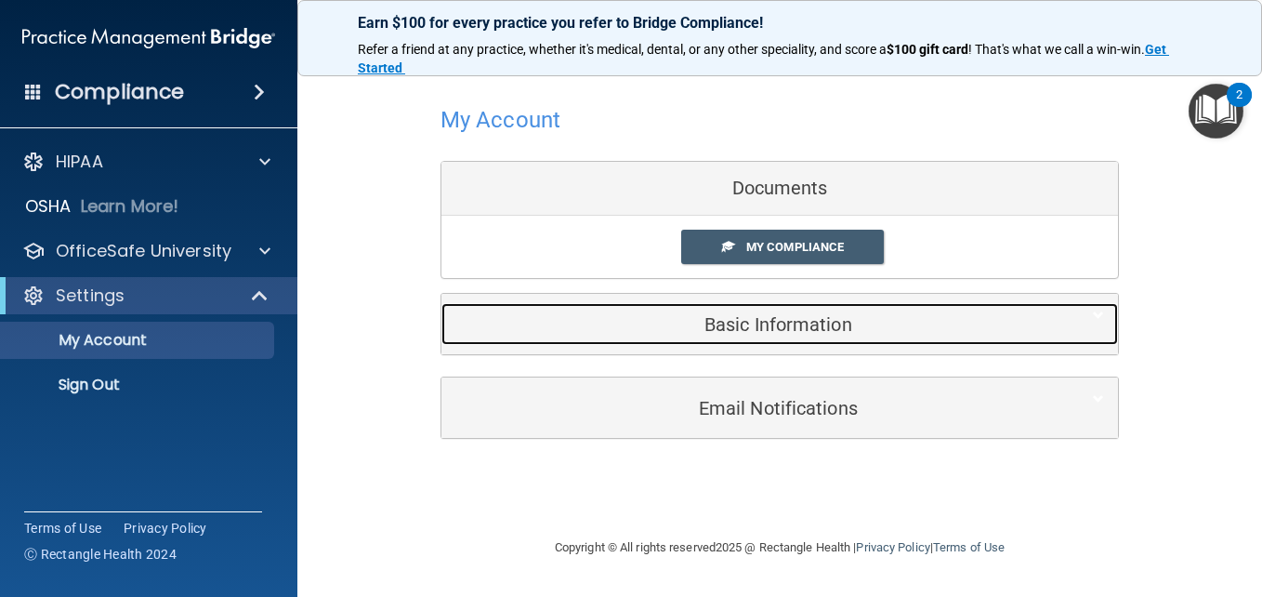
click at [788, 328] on h5 "Basic Information" at bounding box center [751, 324] width 592 height 20
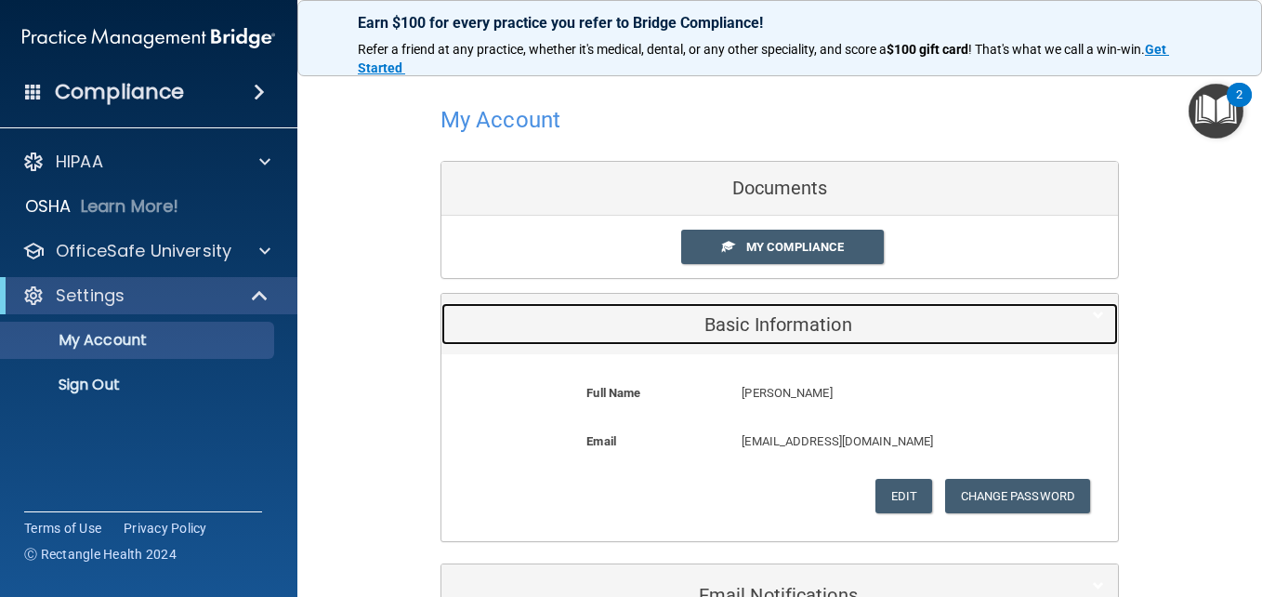
click at [1090, 340] on div "Basic Information" at bounding box center [780, 324] width 677 height 42
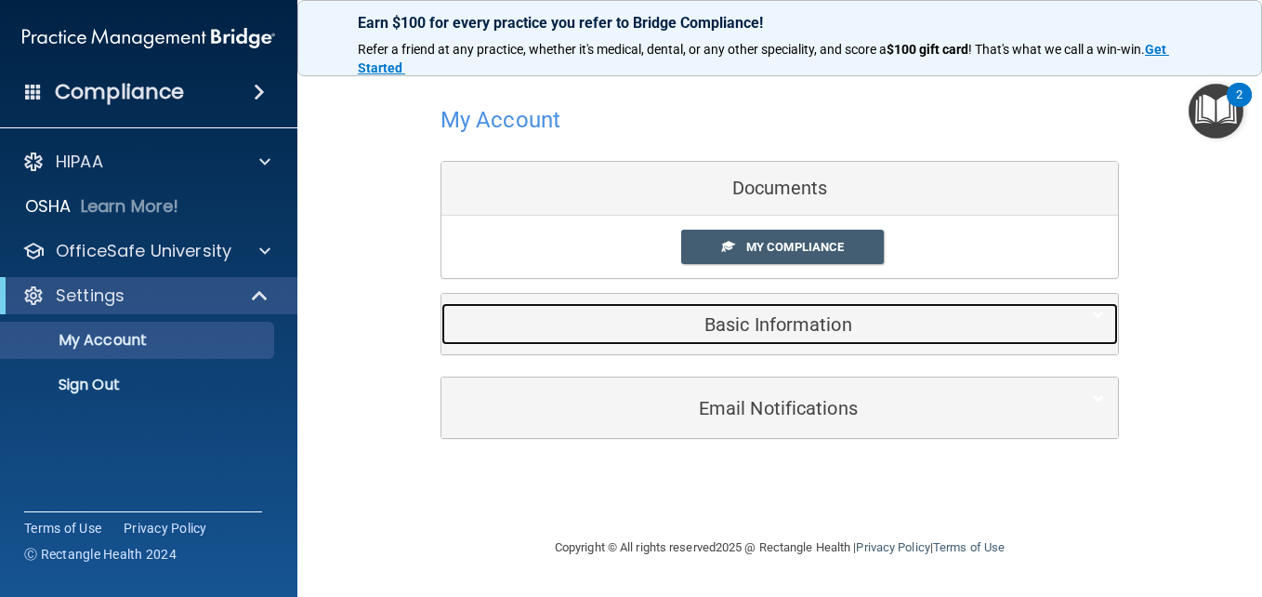
click at [871, 322] on h5 "Basic Information" at bounding box center [751, 324] width 592 height 20
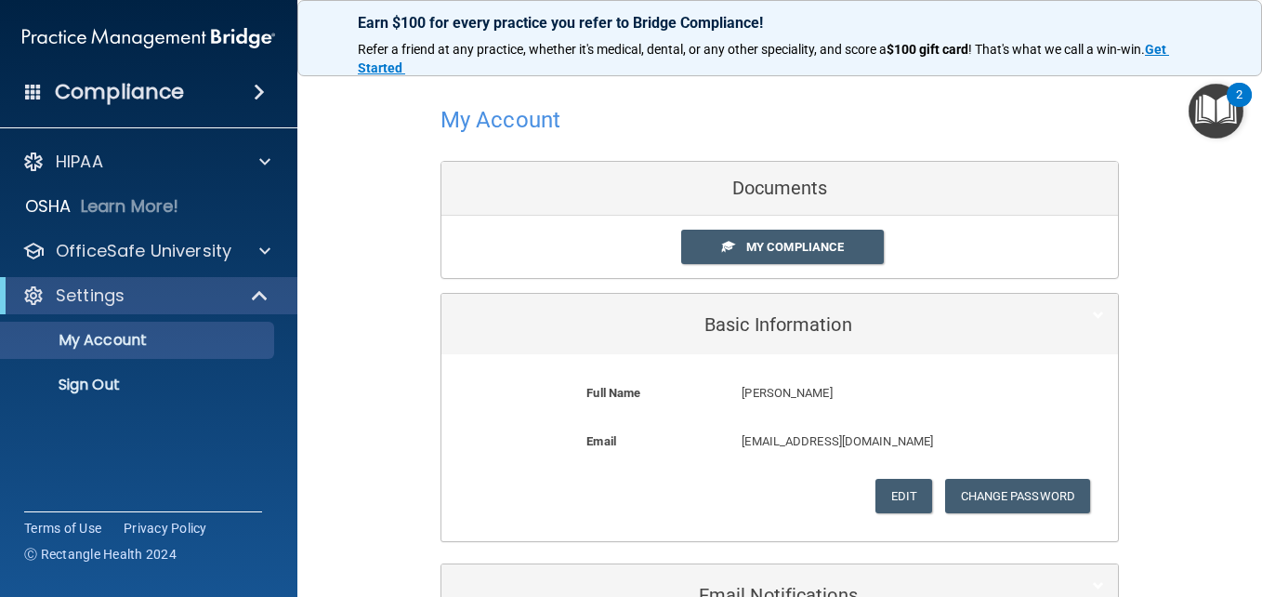
click at [357, 199] on div "My Account Documents My Compliance My Compliance My BAA Basic Information Full …" at bounding box center [780, 362] width 891 height 569
click at [400, 348] on div "My Account Documents My Compliance My Compliance My BAA Basic Information Full …" at bounding box center [780, 362] width 891 height 569
drag, startPoint x: 1168, startPoint y: 245, endPoint x: 1163, endPoint y: 170, distance: 75.4
click at [1168, 238] on div "My Account Documents My Compliance My Compliance My BAA Basic Information Full …" at bounding box center [780, 362] width 891 height 569
drag, startPoint x: 1150, startPoint y: 126, endPoint x: 1090, endPoint y: 116, distance: 60.4
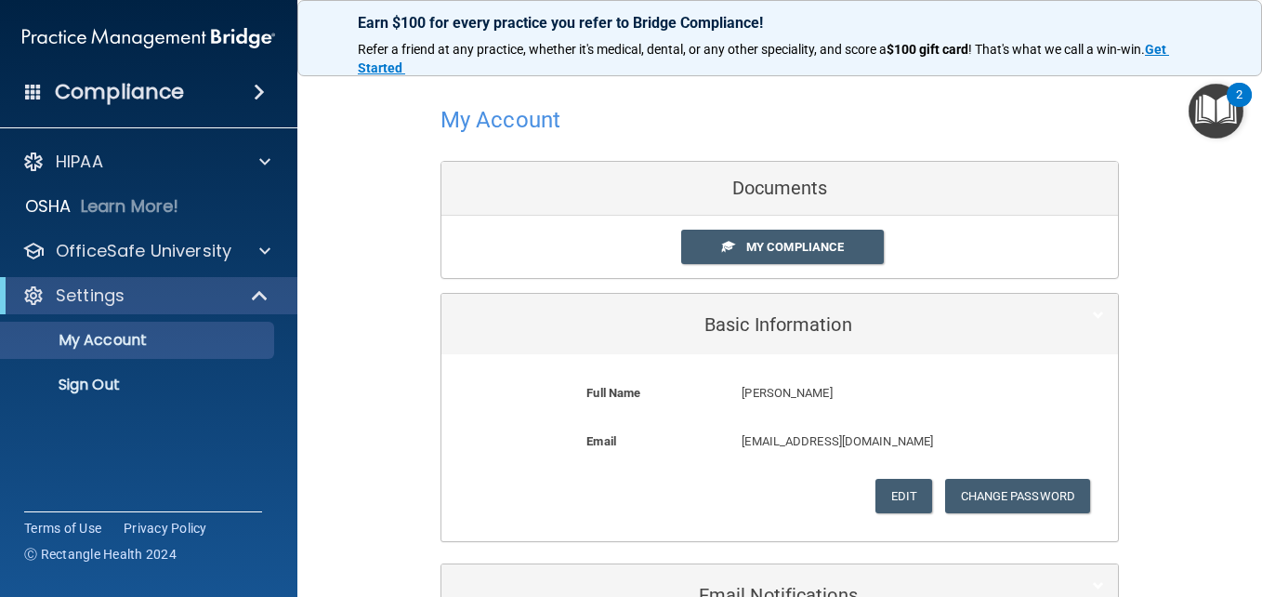
click at [1149, 123] on div "My Account Documents My Compliance My Compliance My BAA Basic Information Full …" at bounding box center [780, 362] width 891 height 569
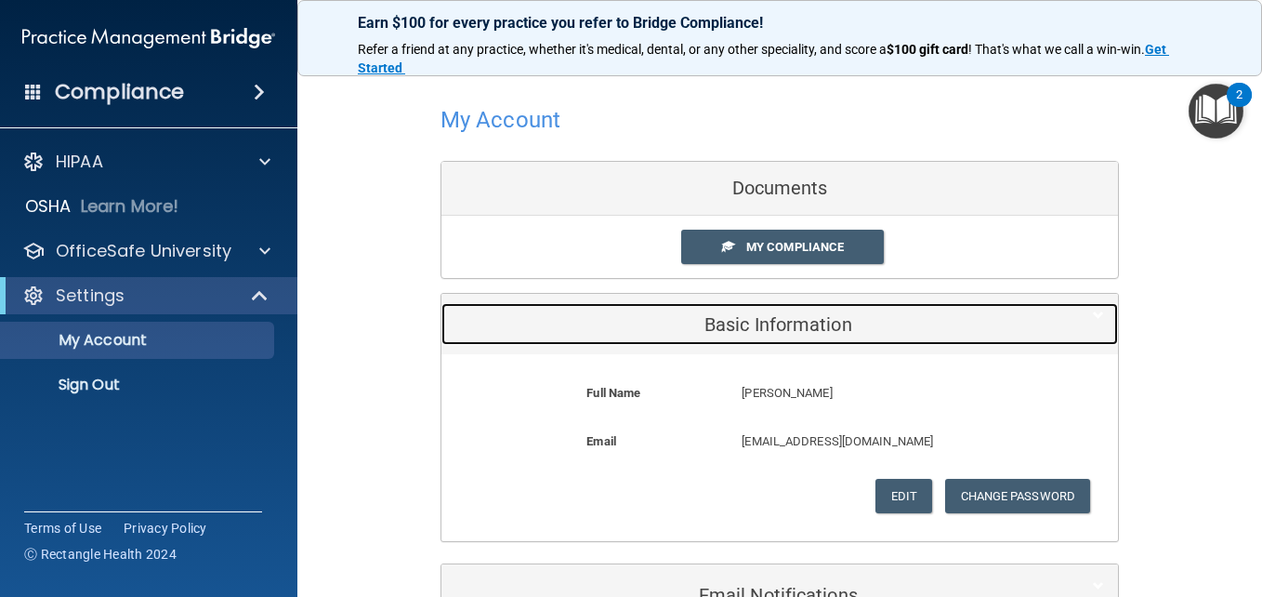
click at [755, 316] on h5 "Basic Information" at bounding box center [751, 324] width 592 height 20
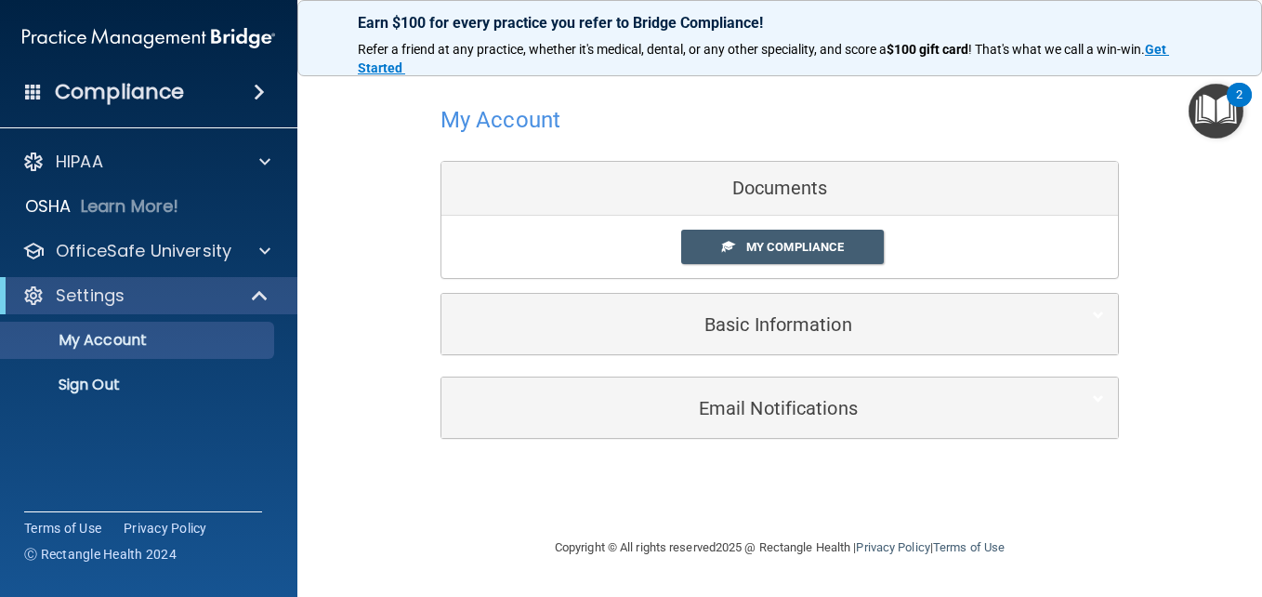
click at [379, 162] on div "My Account Documents My Compliance My Compliance My BAA Basic Information Full …" at bounding box center [780, 269] width 891 height 382
click at [481, 122] on h4 "My Account" at bounding box center [501, 120] width 120 height 24
drag, startPoint x: 399, startPoint y: 337, endPoint x: 142, endPoint y: 380, distance: 260.1
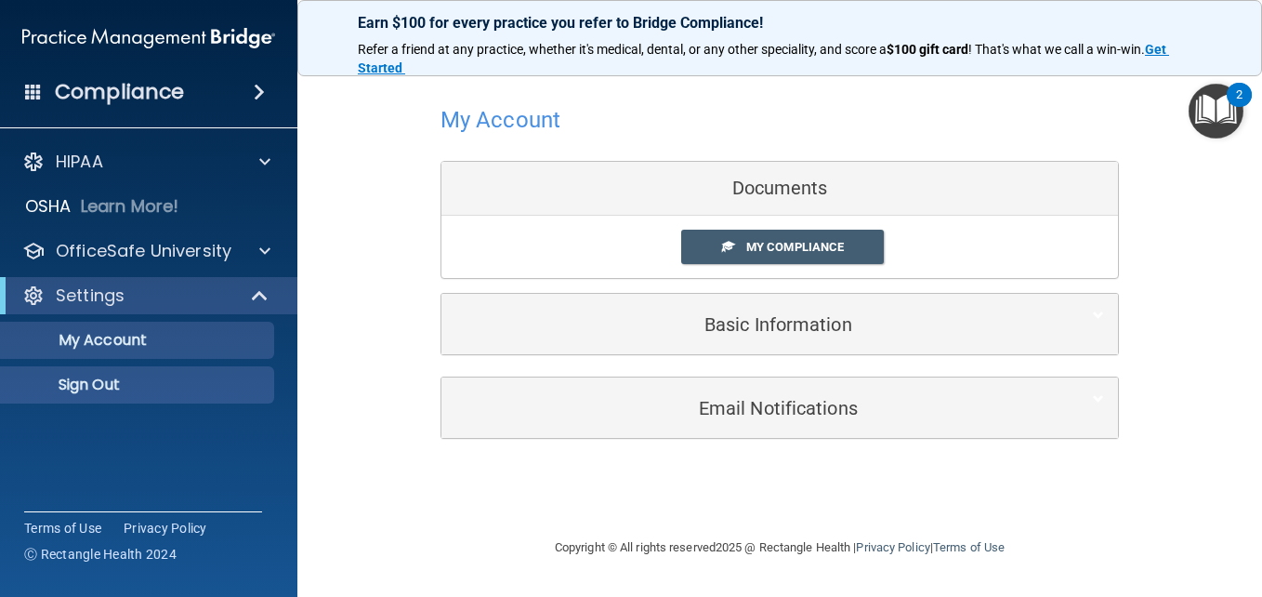
click at [398, 337] on div "My Account Documents My Compliance My Compliance My BAA Basic Information Full …" at bounding box center [780, 269] width 891 height 382
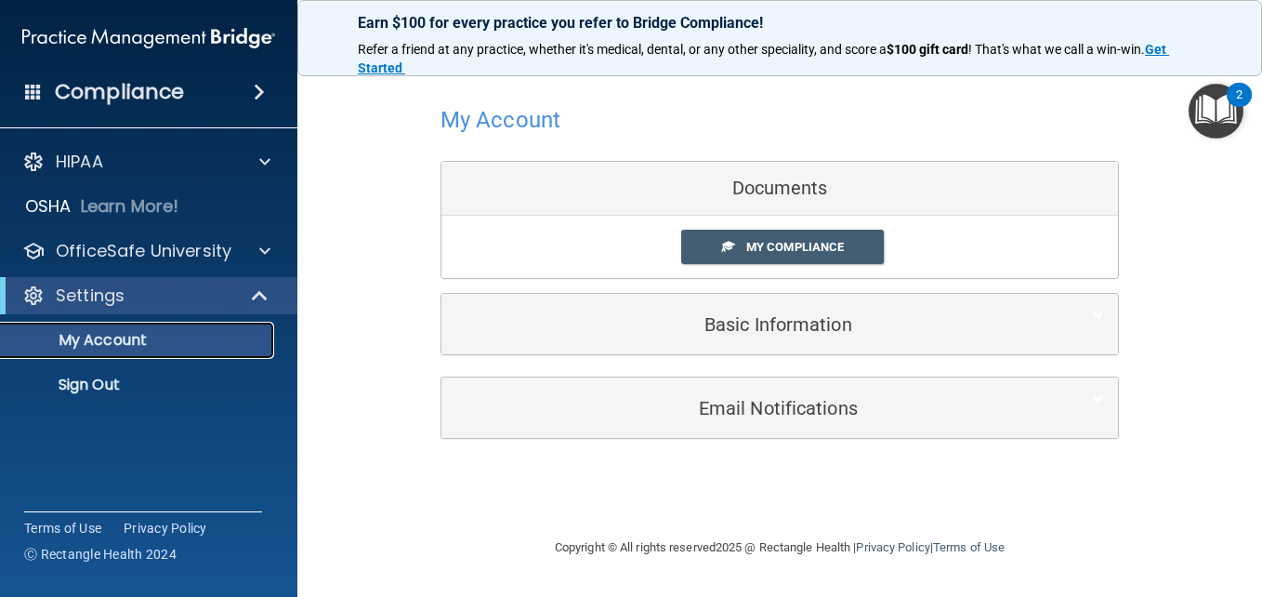
click at [100, 339] on p "My Account" at bounding box center [139, 340] width 254 height 19
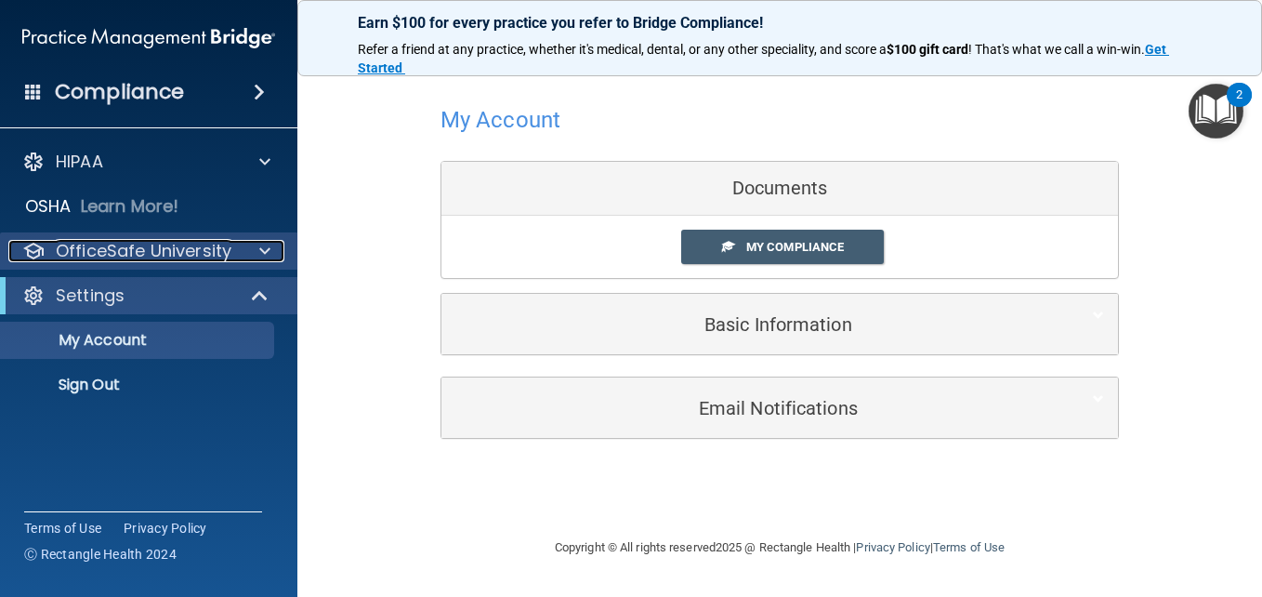
click at [266, 259] on span at bounding box center [264, 251] width 11 height 22
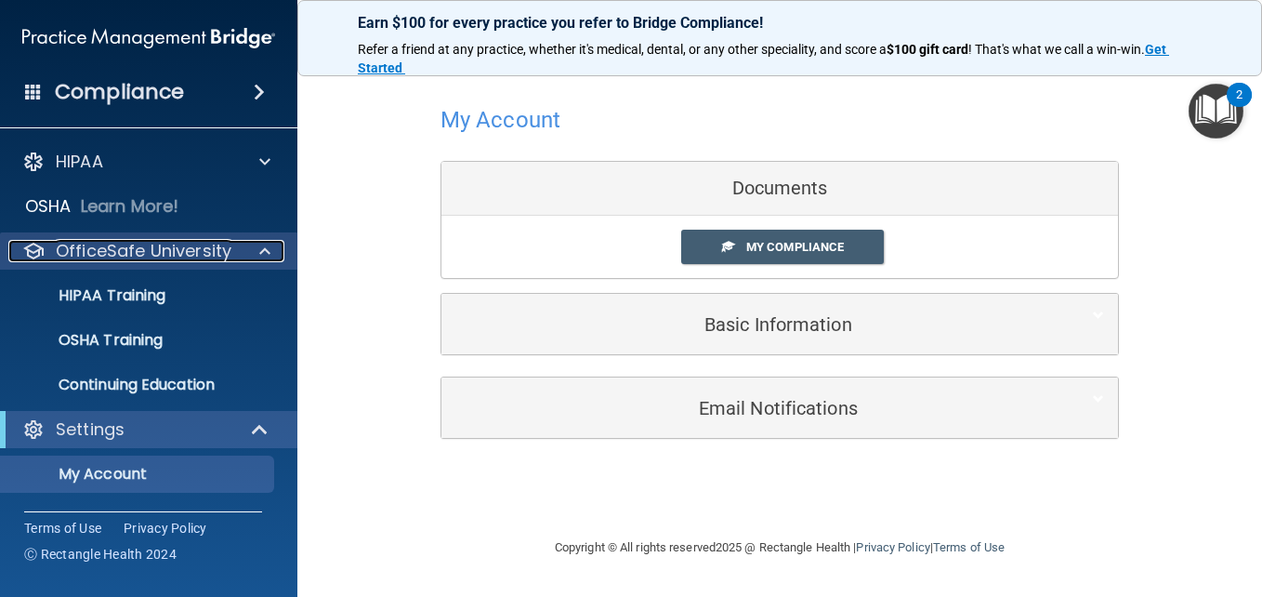
click at [267, 257] on span at bounding box center [264, 251] width 11 height 22
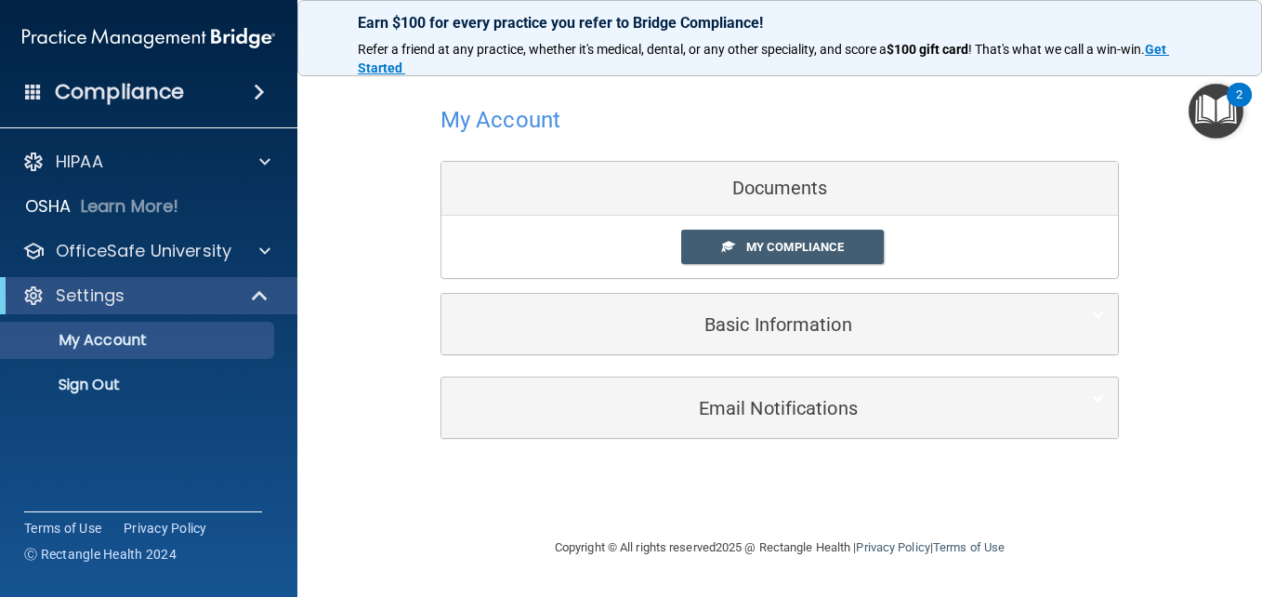
drag, startPoint x: 323, startPoint y: 377, endPoint x: 315, endPoint y: 367, distance: 13.2
click at [315, 367] on main "My Account Documents My Compliance My Compliance My BAA Basic Information Full …" at bounding box center [779, 327] width 965 height 537
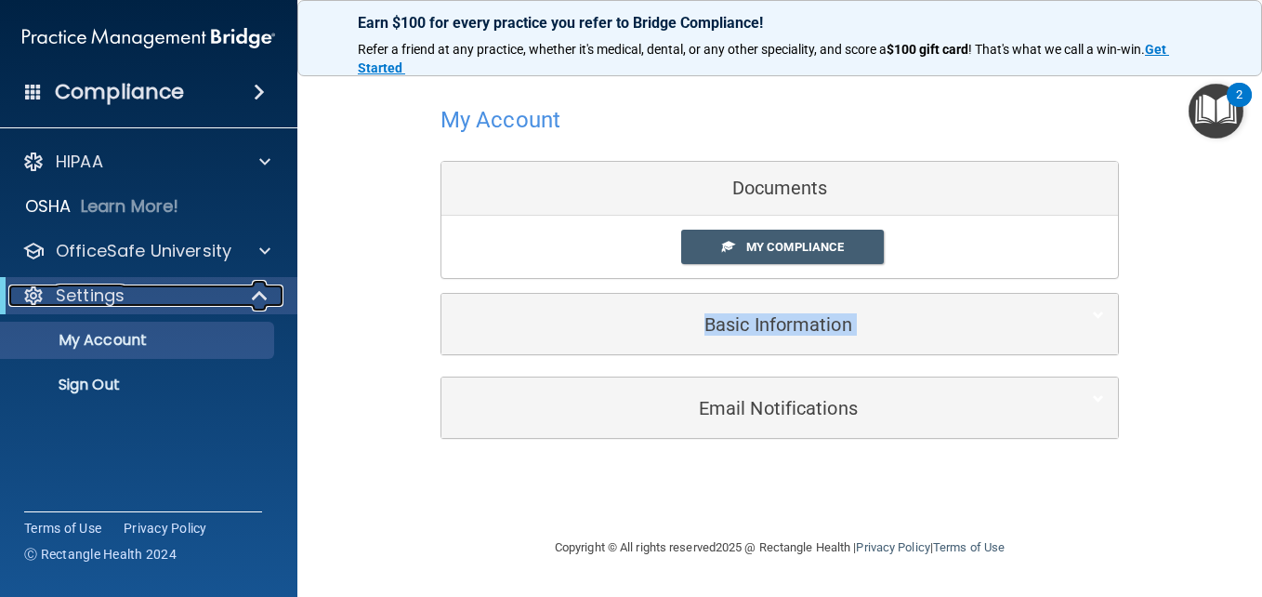
drag, startPoint x: 315, startPoint y: 367, endPoint x: 263, endPoint y: 294, distance: 90.0
click at [263, 294] on span at bounding box center [262, 295] width 16 height 22
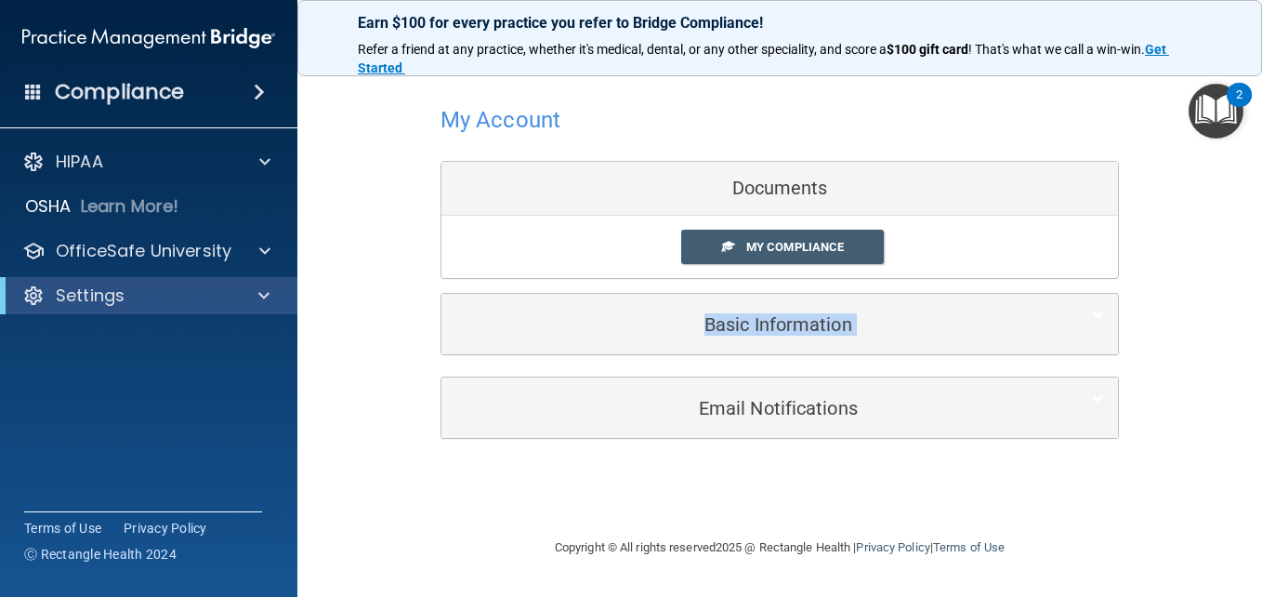
drag, startPoint x: 372, startPoint y: 407, endPoint x: 372, endPoint y: 265, distance: 142.2
click at [372, 406] on div "My Account Documents My Compliance My Compliance My BAA Basic Information Full …" at bounding box center [780, 269] width 891 height 382
click at [372, 248] on div "My Account Documents My Compliance My Compliance My BAA Basic Information Full …" at bounding box center [780, 269] width 891 height 382
click at [373, 180] on div "My Account Documents My Compliance My Compliance My BAA Basic Information Full …" at bounding box center [780, 269] width 891 height 382
drag, startPoint x: 427, startPoint y: 236, endPoint x: 299, endPoint y: 79, distance: 202.2
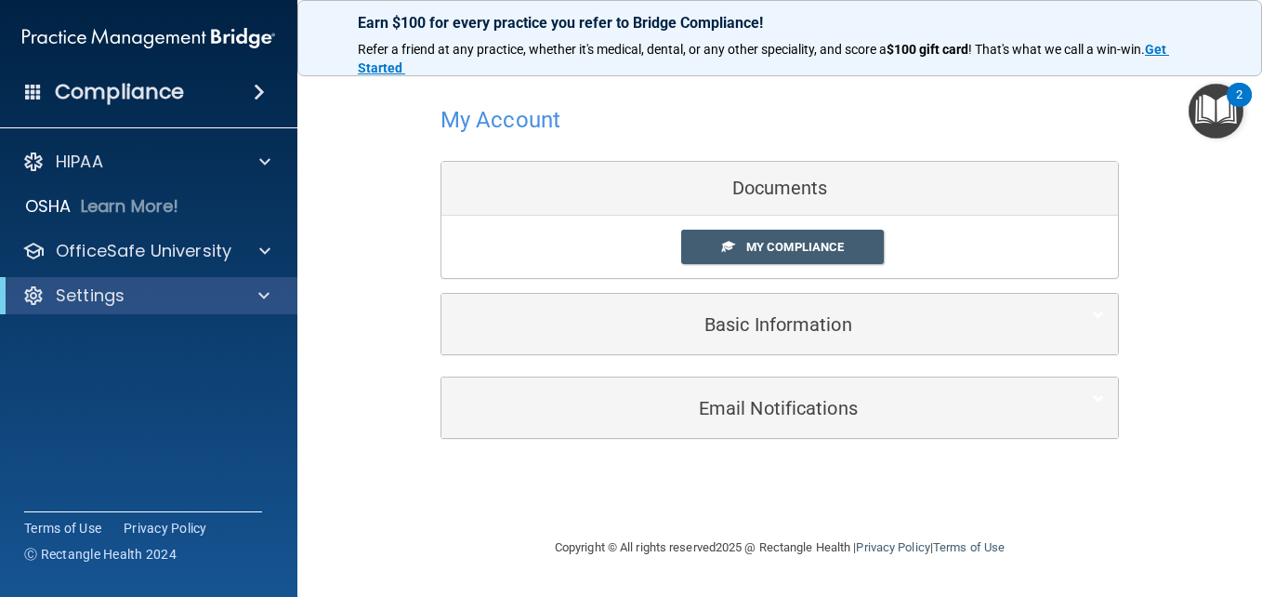
click at [426, 236] on div "My Account Documents My Compliance My Compliance My BAA Basic Information Full …" at bounding box center [780, 269] width 891 height 382
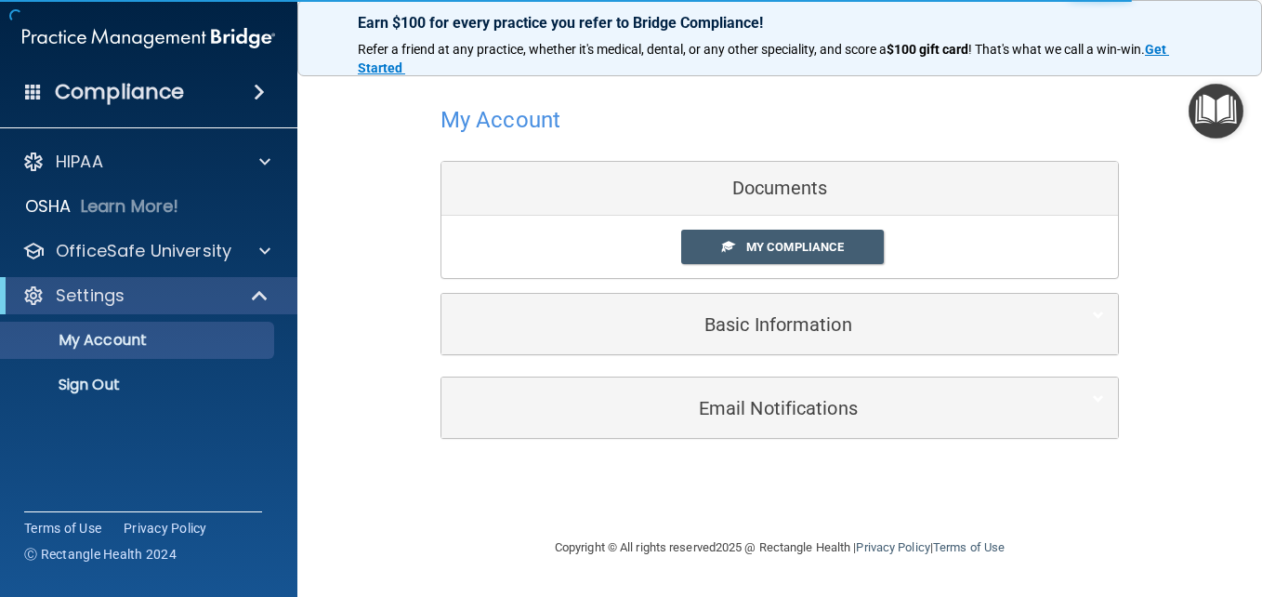
click at [1182, 234] on div "My Account Documents My Compliance My Compliance My BAA Basic Information Full …" at bounding box center [780, 269] width 891 height 382
click at [80, 379] on p "Sign Out" at bounding box center [139, 385] width 254 height 19
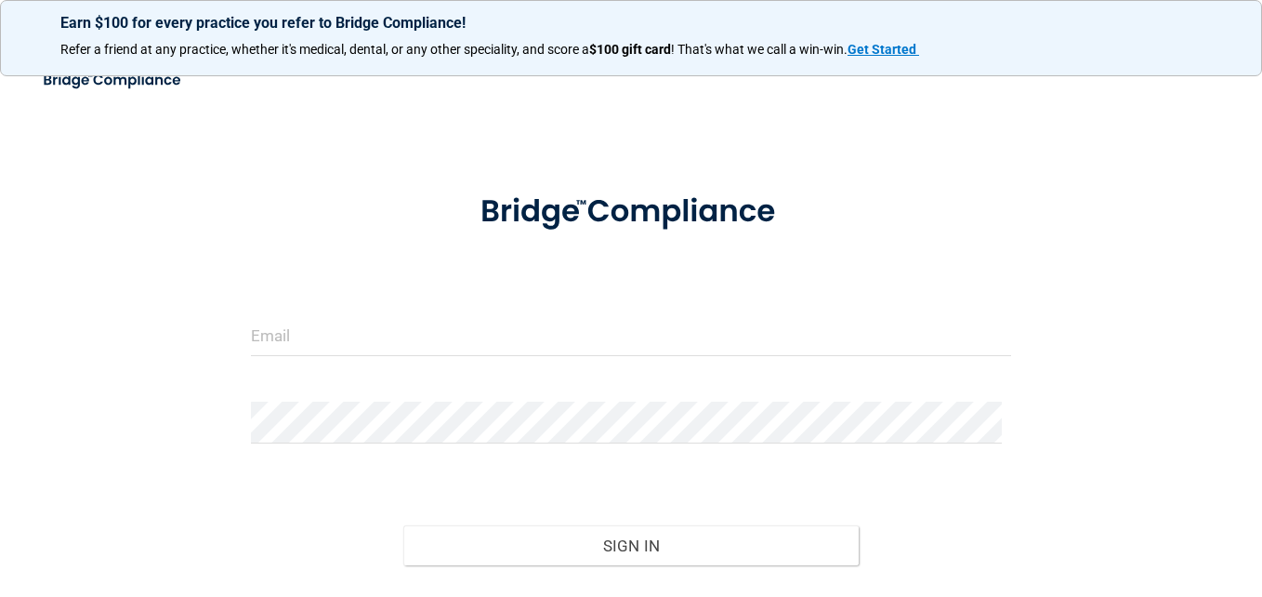
click at [897, 125] on div "Invalid email/password. You don't have permission to access that page. Sign In …" at bounding box center [631, 368] width 1188 height 580
click at [388, 377] on form "Invalid email/password. You don't have permission to access that page. Sign In …" at bounding box center [631, 414] width 760 height 487
click at [387, 333] on input "email" at bounding box center [631, 335] width 760 height 42
type input "[EMAIL_ADDRESS][DOMAIN_NAME]"
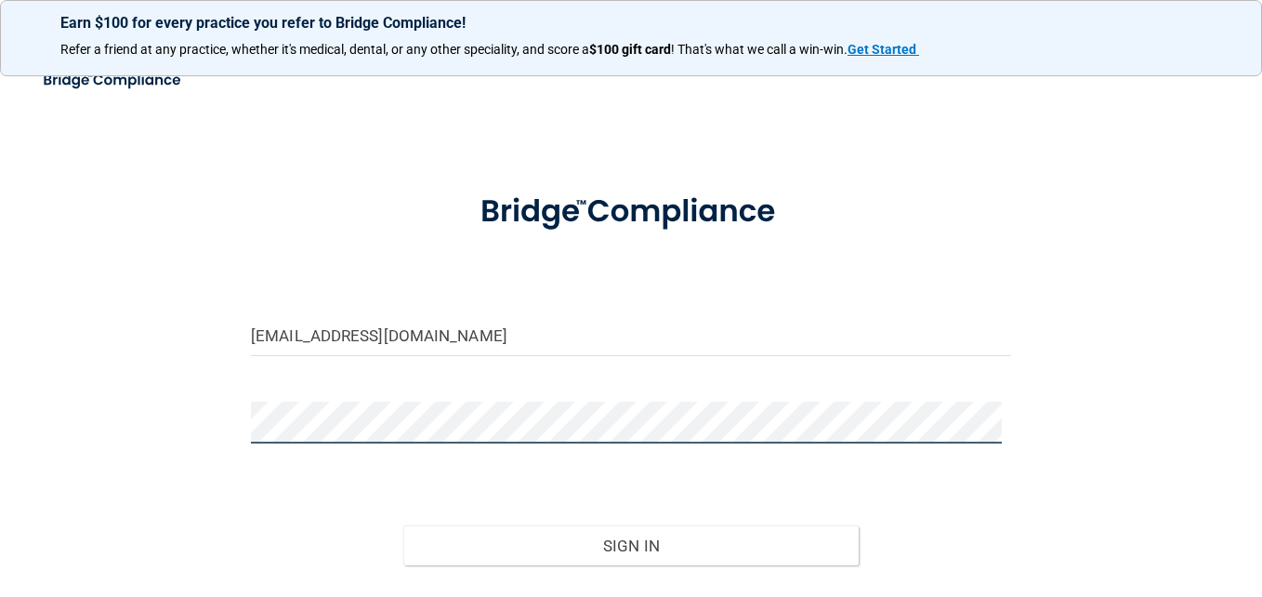
click at [403, 525] on button "Sign In" at bounding box center [631, 545] width 456 height 41
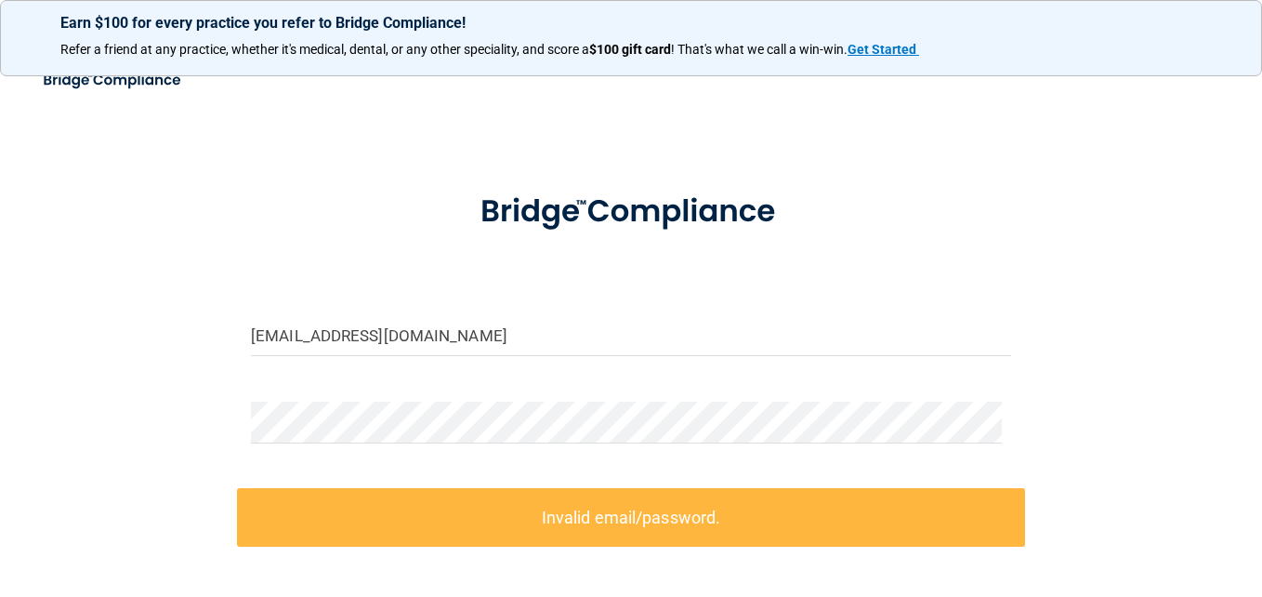
click at [1067, 268] on div "[EMAIL_ADDRESS][DOMAIN_NAME] Invalid email/password. You don't have permission …" at bounding box center [631, 408] width 1188 height 660
click at [1066, 246] on div "[EMAIL_ADDRESS][DOMAIN_NAME] Invalid email/password. You don't have permission …" at bounding box center [631, 408] width 1188 height 660
